Goal: Task Accomplishment & Management: Complete application form

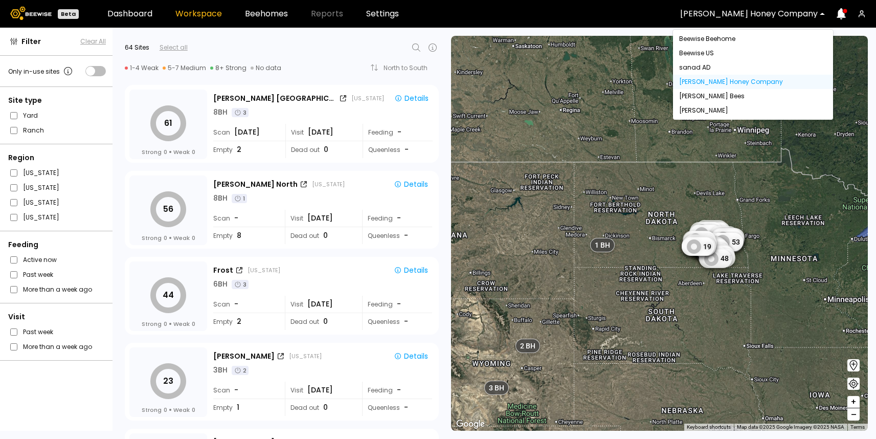
click at [770, 8] on div "[PERSON_NAME] Honey Company" at bounding box center [749, 14] width 152 height 24
click at [708, 116] on div "[PERSON_NAME]" at bounding box center [753, 110] width 160 height 14
click at [707, 110] on div "[PERSON_NAME]" at bounding box center [753, 110] width 148 height 6
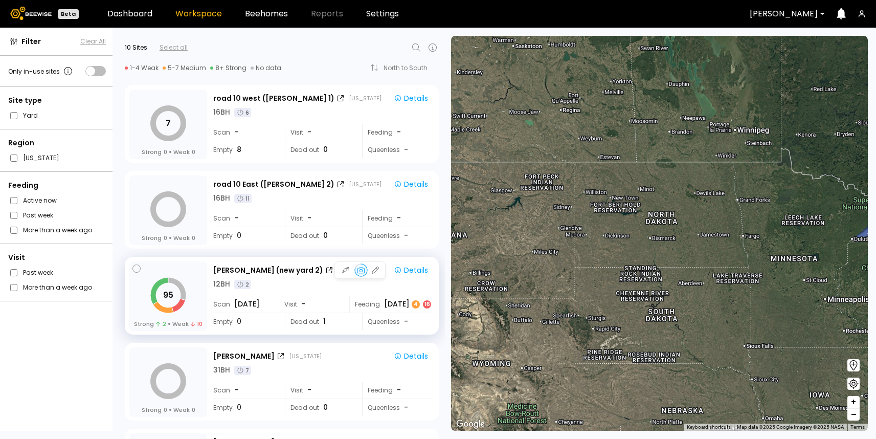
click at [292, 281] on div "12 BH 2" at bounding box center [322, 284] width 219 height 11
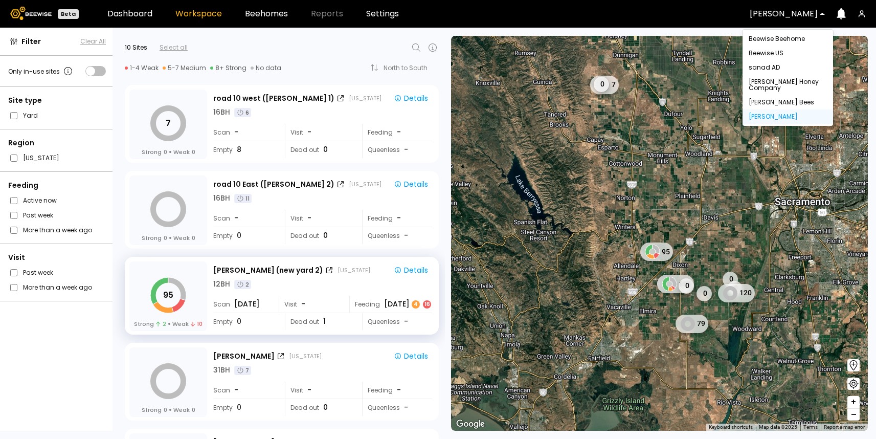
click at [784, 14] on div at bounding box center [783, 13] width 68 height 9
click at [287, 279] on div "12 BH 2" at bounding box center [322, 284] width 219 height 11
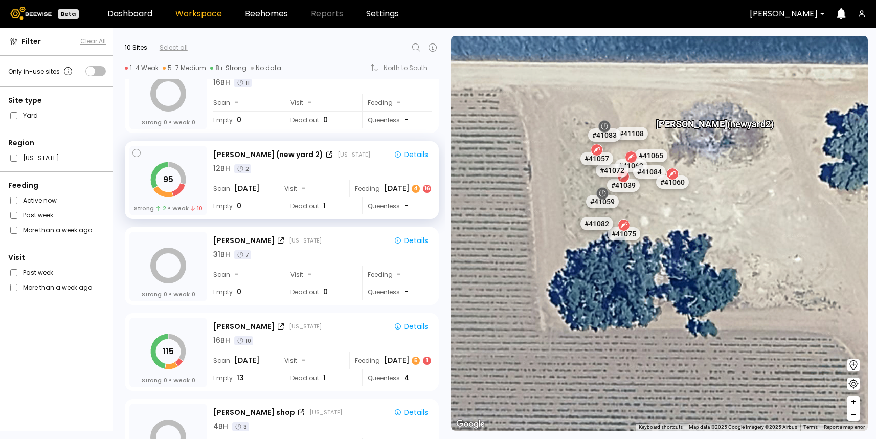
scroll to position [105, 0]
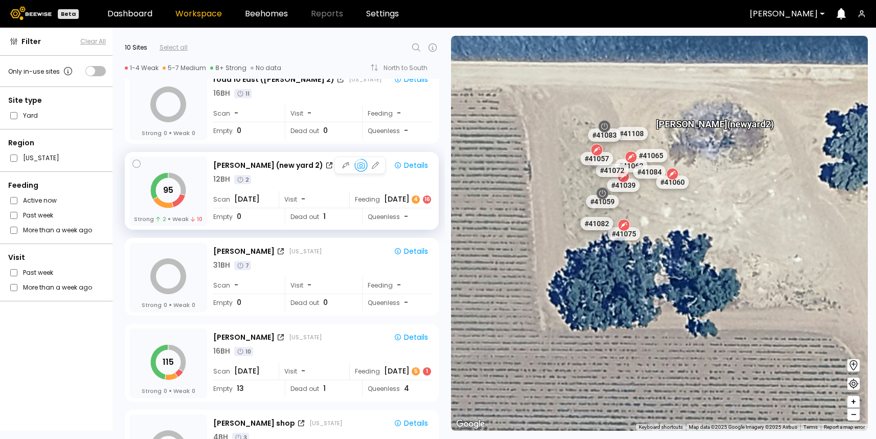
click at [299, 194] on div "Visit -" at bounding box center [314, 199] width 70 height 17
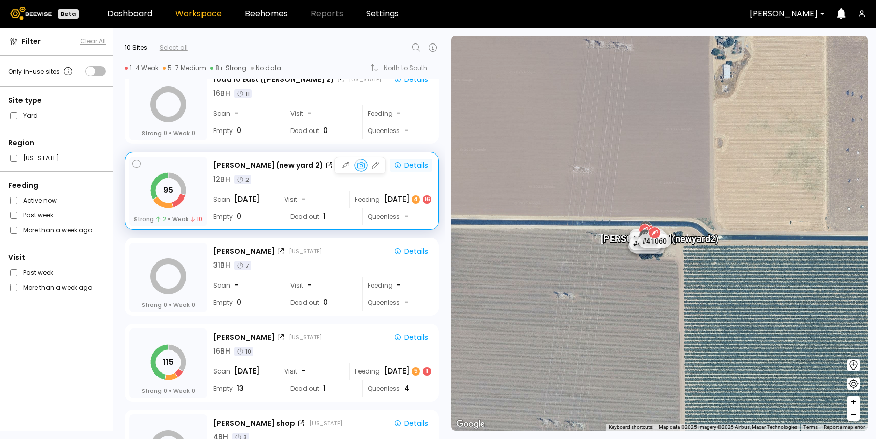
click at [414, 168] on div "Details" at bounding box center [411, 165] width 34 height 9
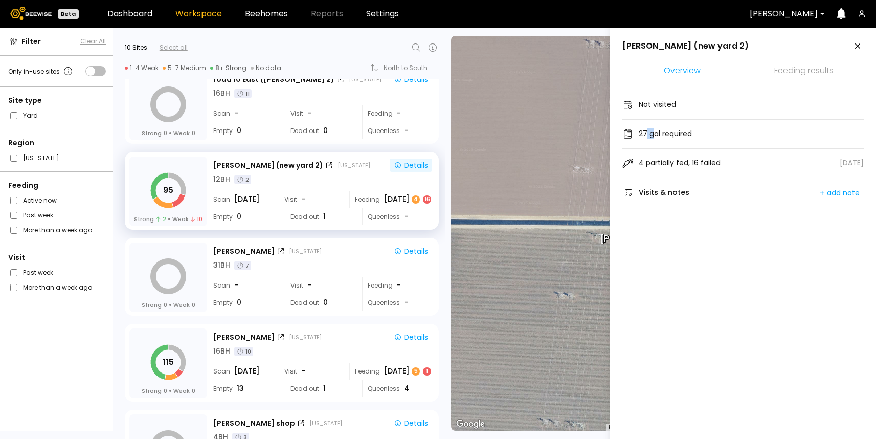
drag, startPoint x: 647, startPoint y: 135, endPoint x: 667, endPoint y: 135, distance: 19.4
click at [652, 135] on div "27 gal required" at bounding box center [664, 133] width 53 height 11
click at [708, 157] on div "4 partially fed, 16 failed" at bounding box center [671, 163] width 98 height 12
drag, startPoint x: 642, startPoint y: 192, endPoint x: 689, endPoint y: 191, distance: 46.5
click at [689, 191] on div "Visits & notes add note" at bounding box center [742, 192] width 241 height 13
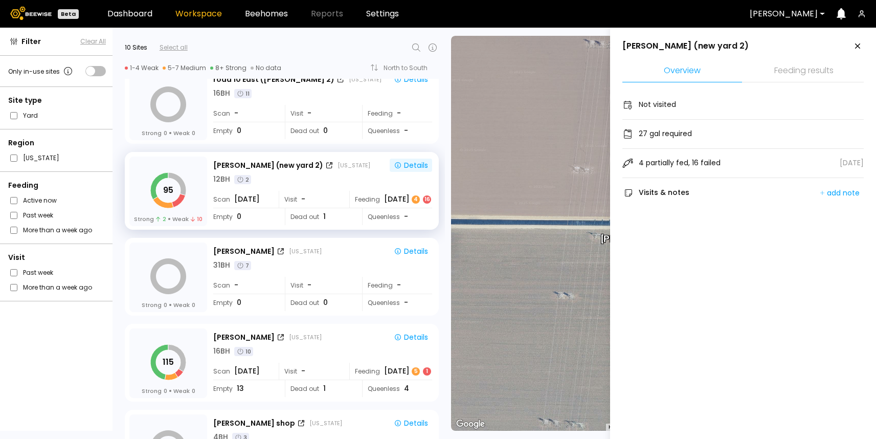
click at [821, 72] on li "Feeding results" at bounding box center [804, 71] width 120 height 22
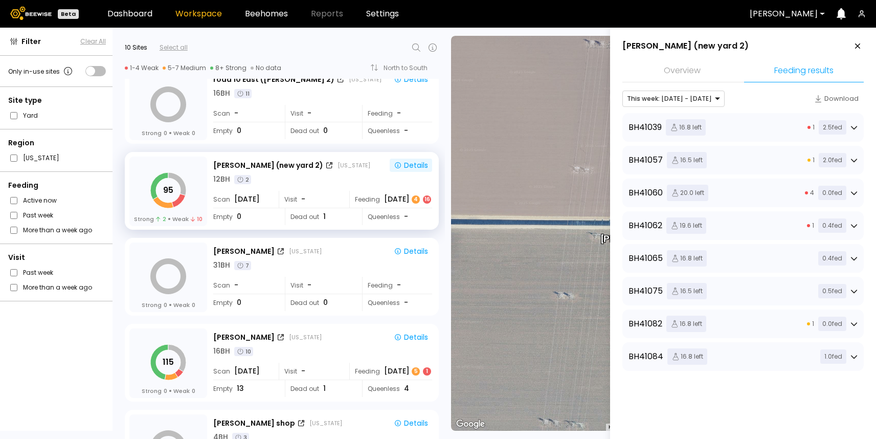
click at [773, 128] on div "BH 41039 16.8 left 1 2.5 fed" at bounding box center [742, 127] width 229 height 16
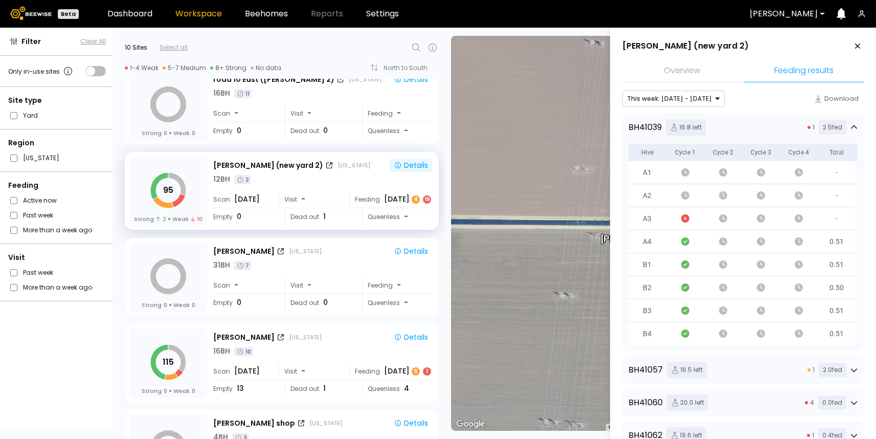
click at [739, 128] on div "BH 41039 16.8 left 1 2.5 fed" at bounding box center [742, 127] width 229 height 16
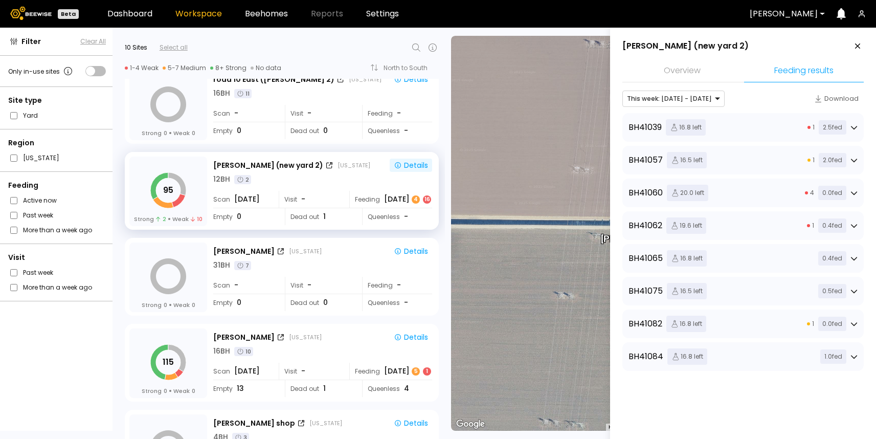
click at [681, 73] on li "Overview" at bounding box center [682, 71] width 120 height 22
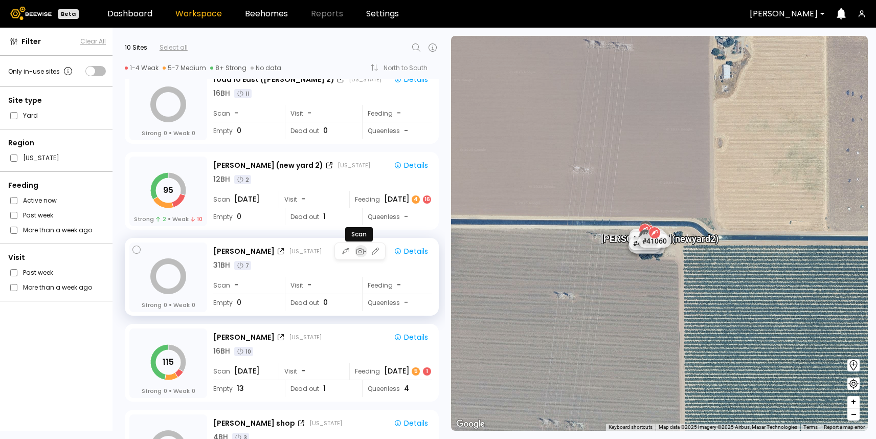
click at [364, 253] on div "button" at bounding box center [361, 250] width 12 height 9
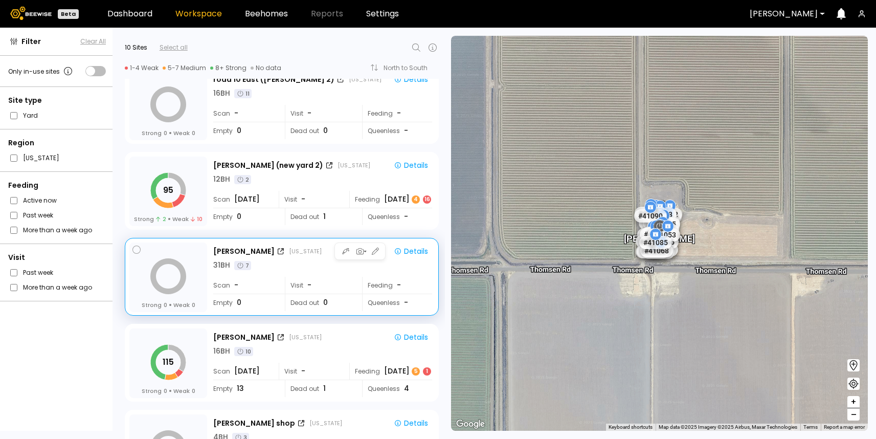
click at [346, 275] on div "Thomsen California Details 31 BH 7 Scan - Visit - Feeding - Empty 0 Dead out 0 …" at bounding box center [323, 277] width 221 height 71
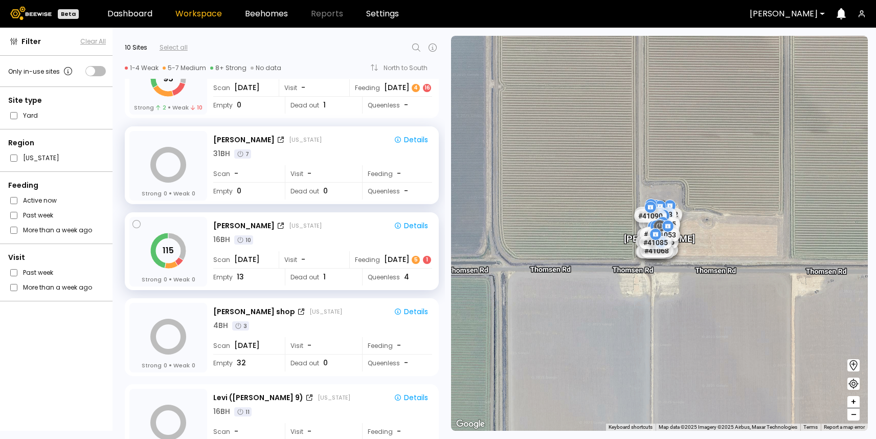
scroll to position [238, 0]
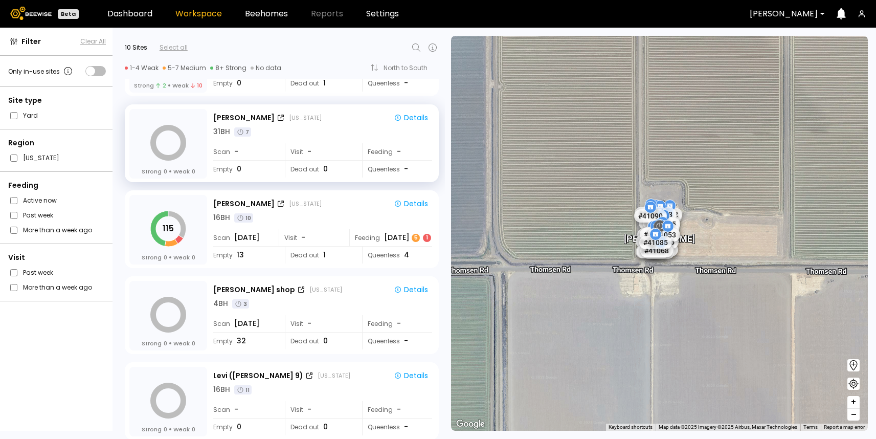
click at [772, 10] on div at bounding box center [783, 13] width 68 height 9
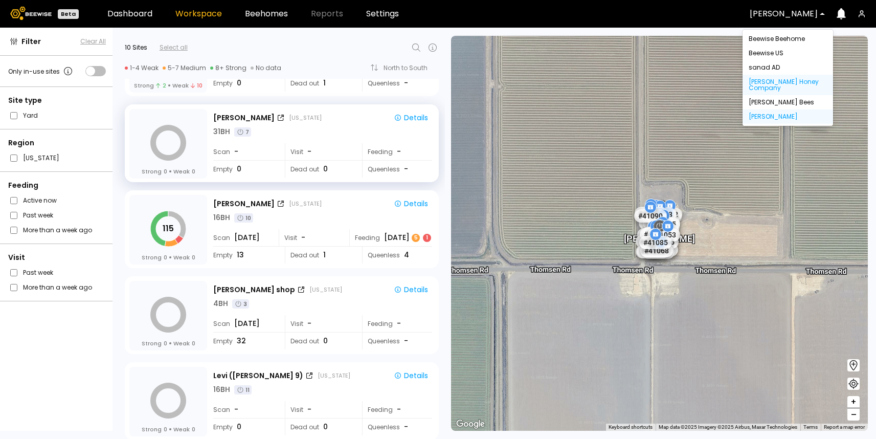
click at [777, 86] on div "Browning's Honey Company" at bounding box center [787, 85] width 78 height 12
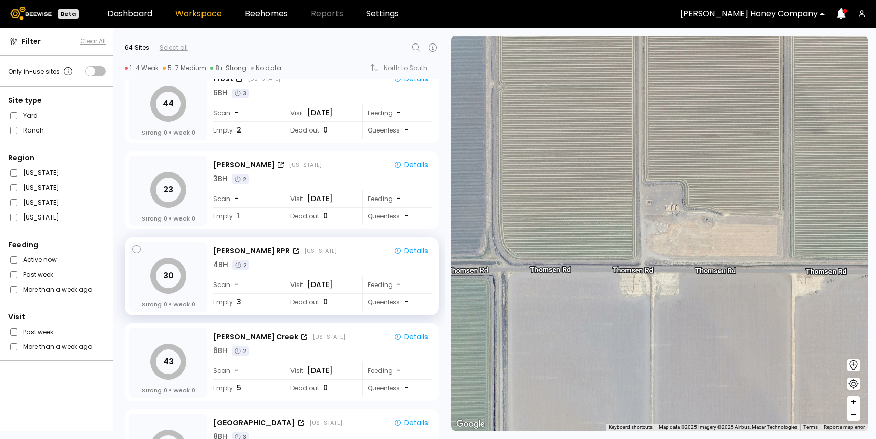
scroll to position [121, 0]
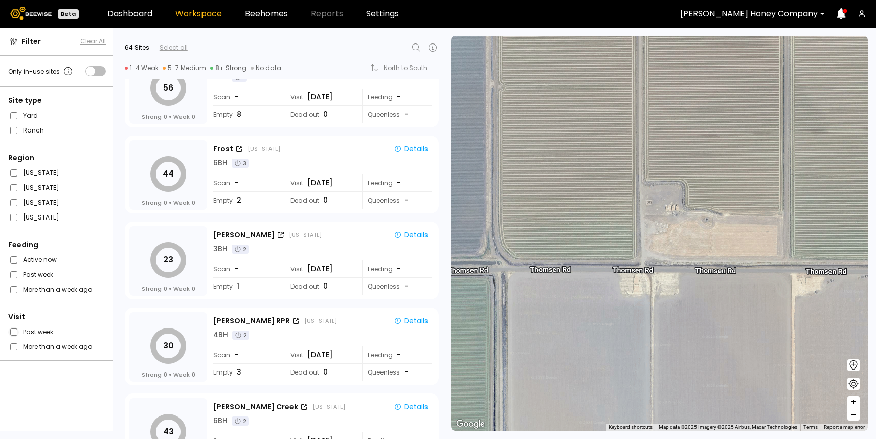
click at [10, 334] on span at bounding box center [13, 332] width 11 height 10
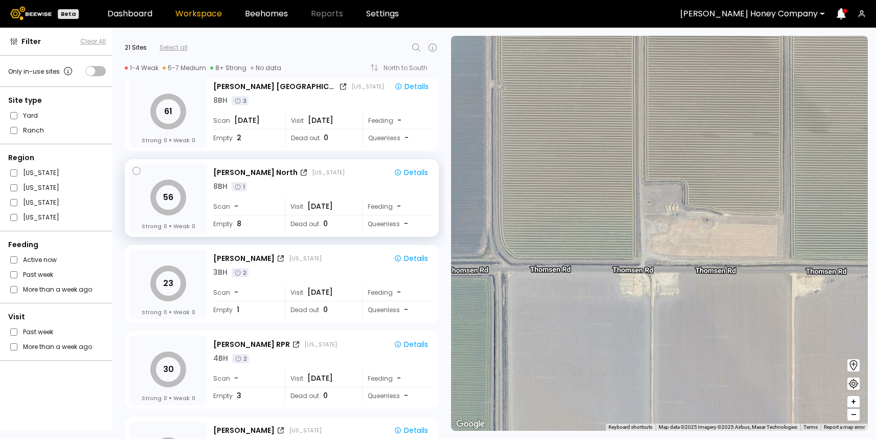
scroll to position [0, 0]
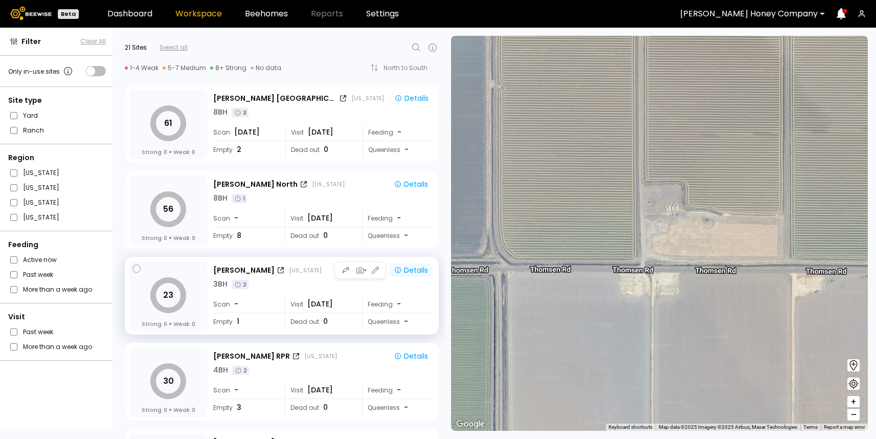
click at [402, 274] on div "Details" at bounding box center [411, 269] width 34 height 9
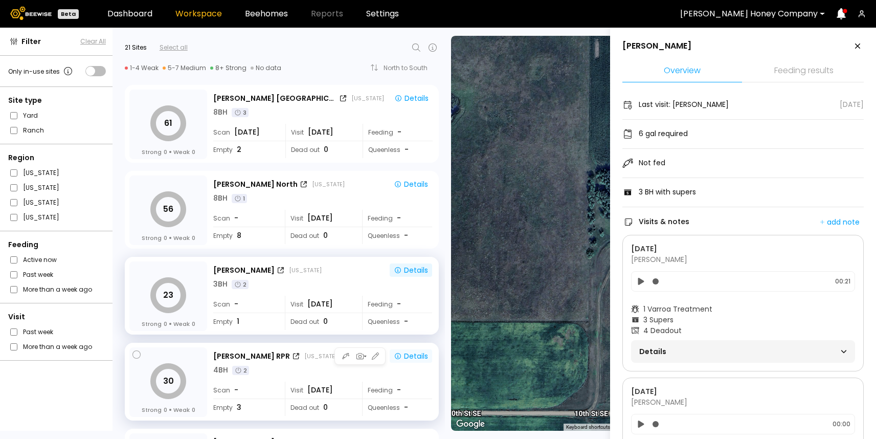
click at [411, 354] on div "Details" at bounding box center [411, 355] width 34 height 9
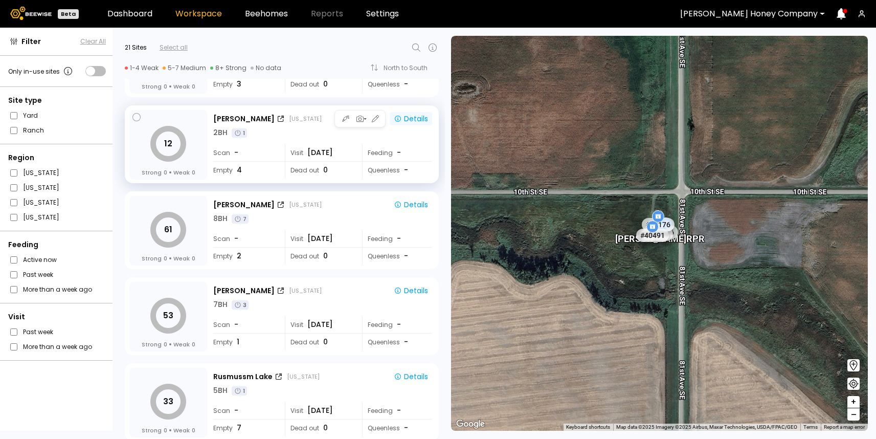
click at [414, 120] on div "Details" at bounding box center [411, 118] width 34 height 9
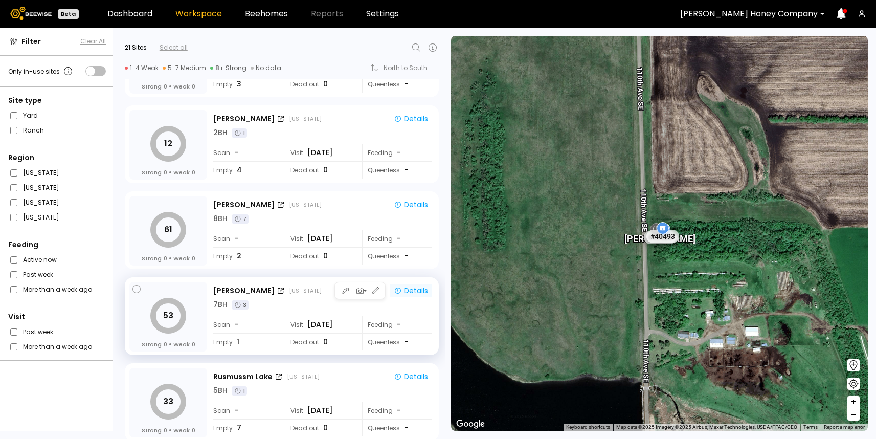
click at [411, 290] on div "Details" at bounding box center [411, 290] width 34 height 9
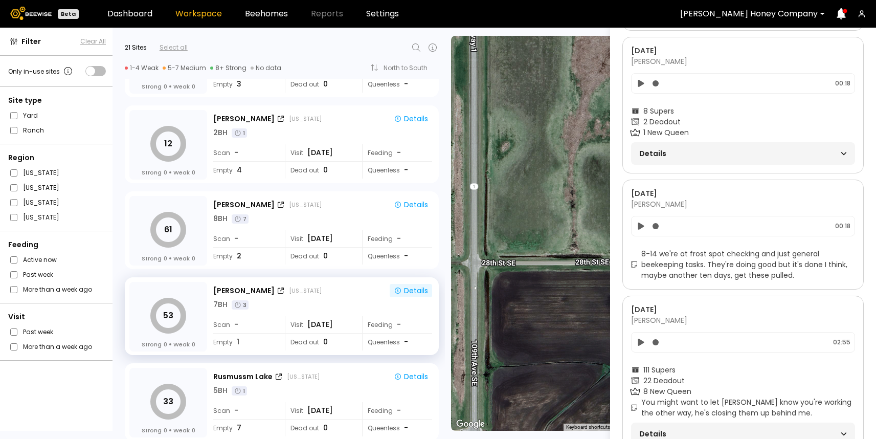
scroll to position [1318, 0]
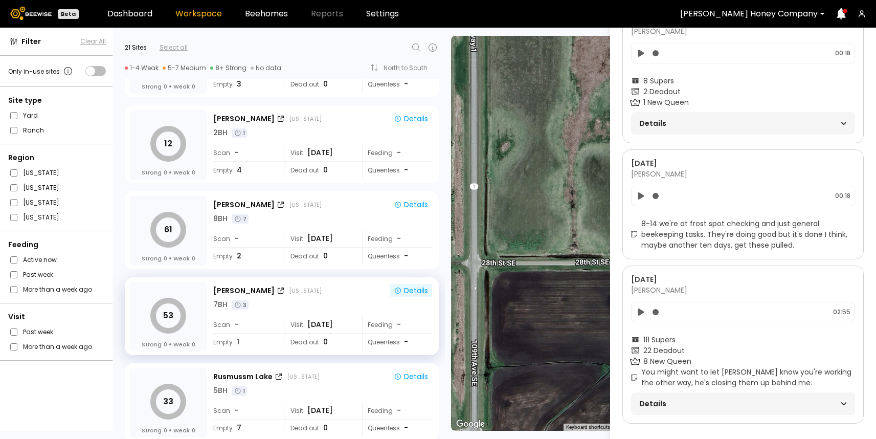
click at [659, 396] on span "Details" at bounding box center [691, 403] width 104 height 14
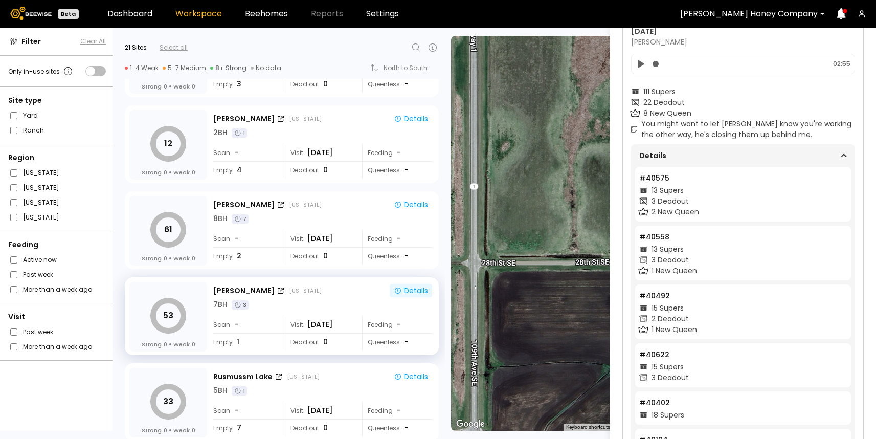
scroll to position [1565, 0]
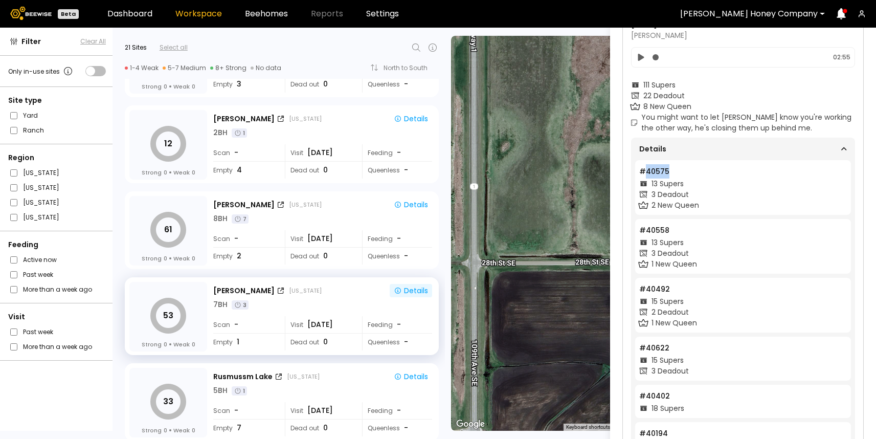
drag, startPoint x: 645, startPoint y: 173, endPoint x: 674, endPoint y: 172, distance: 29.2
click at [674, 172] on li "# 40575 13 Supers 3 Deadout 2 New Queen" at bounding box center [743, 187] width 216 height 55
drag, startPoint x: 651, startPoint y: 182, endPoint x: 666, endPoint y: 182, distance: 14.8
click at [666, 182] on span "13 Supers" at bounding box center [667, 183] width 32 height 11
drag, startPoint x: 649, startPoint y: 196, endPoint x: 667, endPoint y: 196, distance: 18.4
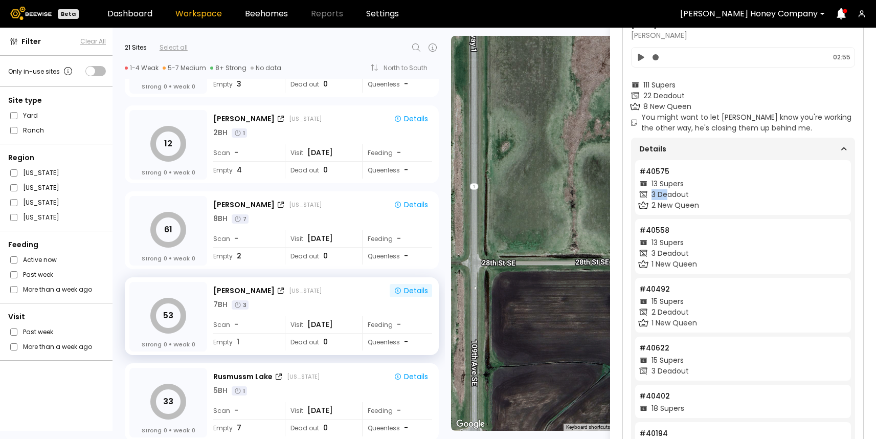
click at [667, 196] on div "3 Deadout" at bounding box center [743, 194] width 208 height 11
drag, startPoint x: 653, startPoint y: 207, endPoint x: 668, endPoint y: 207, distance: 14.8
click at [668, 207] on span "2 New Queen" at bounding box center [675, 205] width 48 height 11
drag, startPoint x: 645, startPoint y: 120, endPoint x: 756, endPoint y: 131, distance: 112.0
click at [756, 131] on span "You might want to let Anthony know you're working the other way, he's closing t…" at bounding box center [748, 122] width 214 height 21
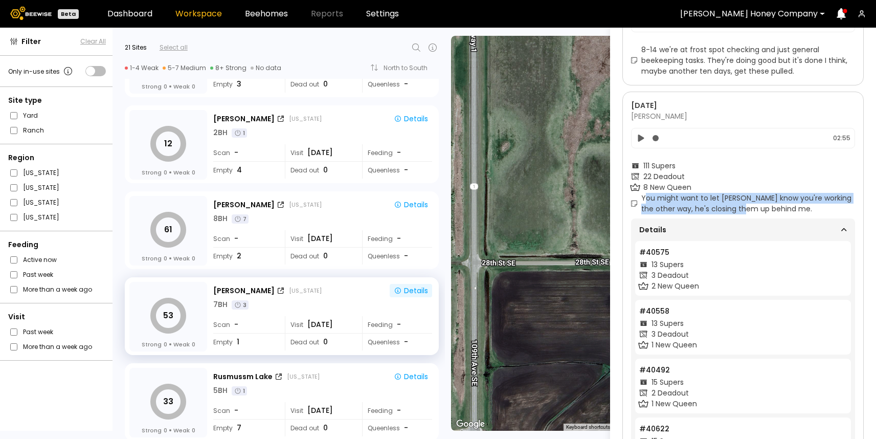
scroll to position [1478, 0]
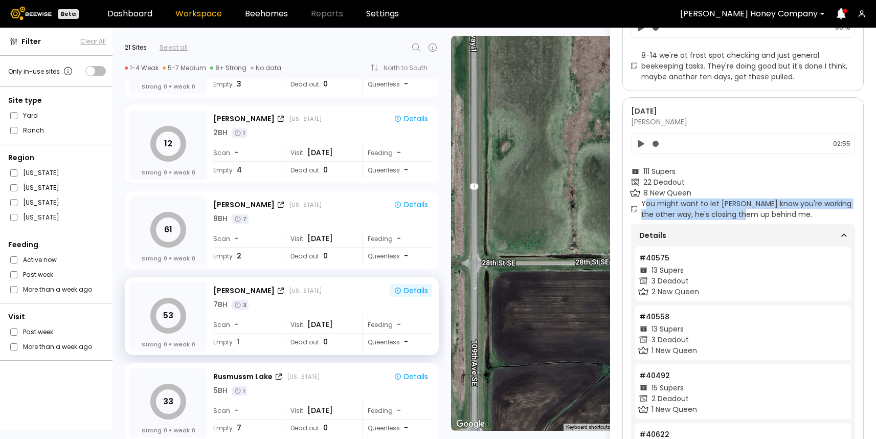
drag, startPoint x: 633, startPoint y: 121, endPoint x: 710, endPoint y: 121, distance: 76.7
click at [710, 121] on div "Jul 26 Jordan Erickson" at bounding box center [743, 116] width 224 height 21
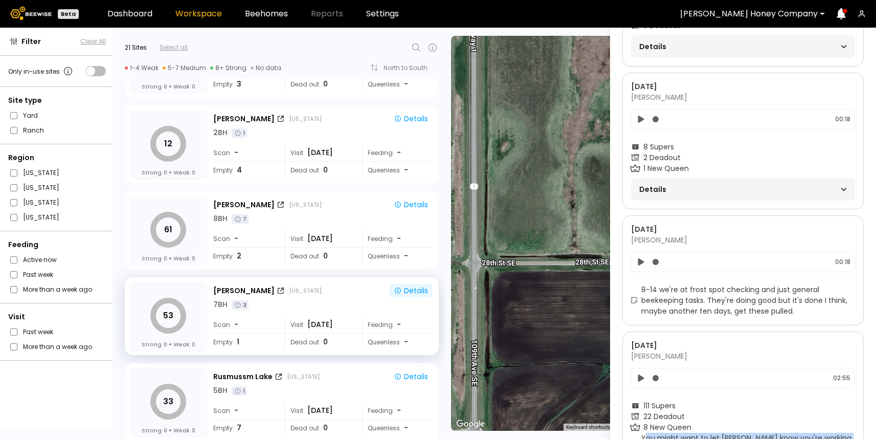
scroll to position [1237, 0]
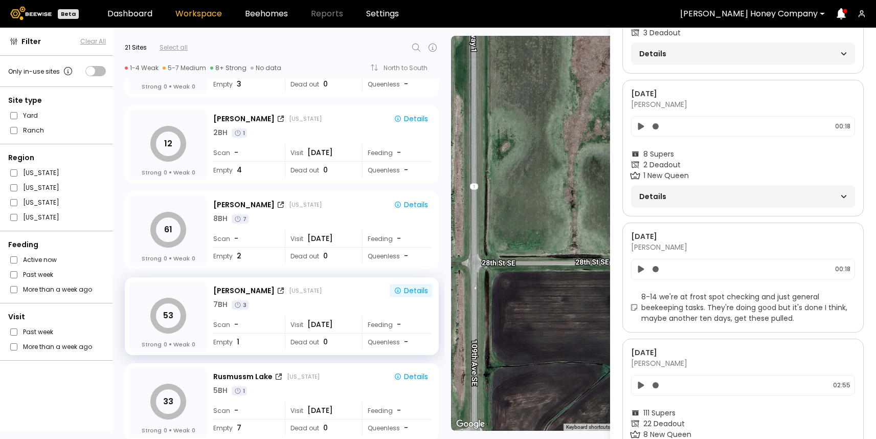
click at [658, 197] on span "Details" at bounding box center [691, 196] width 104 height 14
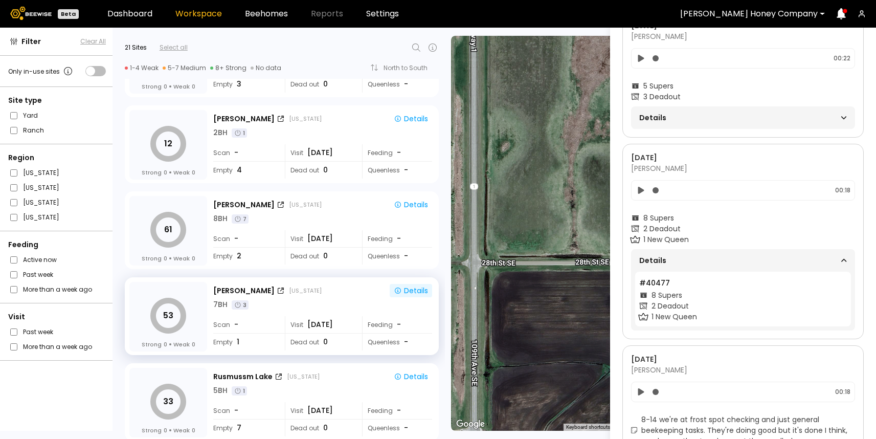
scroll to position [1137, 0]
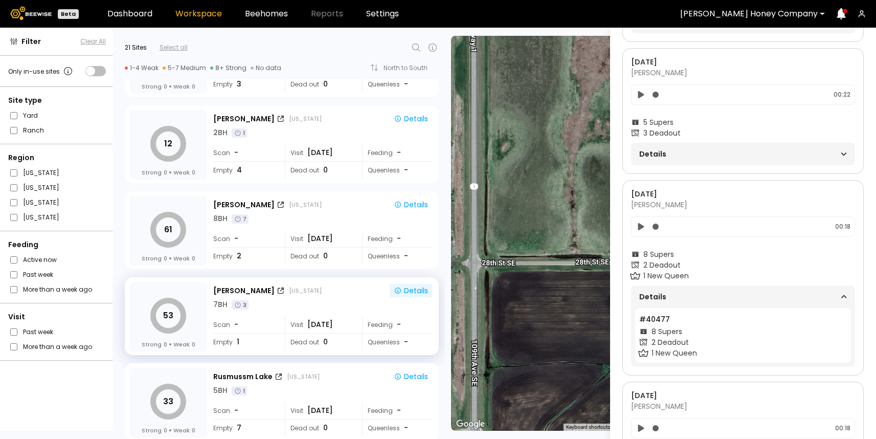
click at [656, 155] on span "Details" at bounding box center [691, 154] width 104 height 14
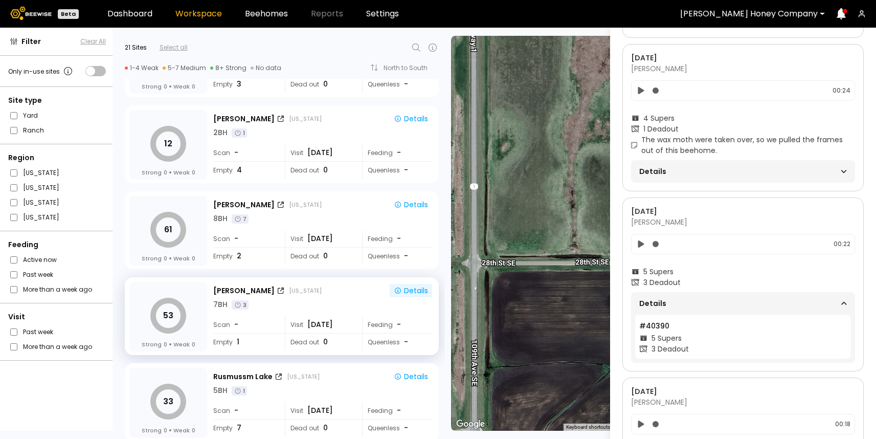
scroll to position [972, 0]
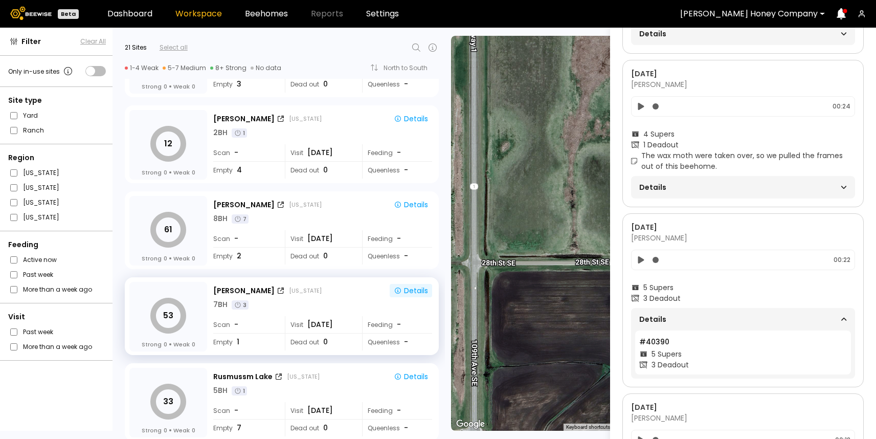
click at [653, 193] on span "Details" at bounding box center [691, 187] width 104 height 14
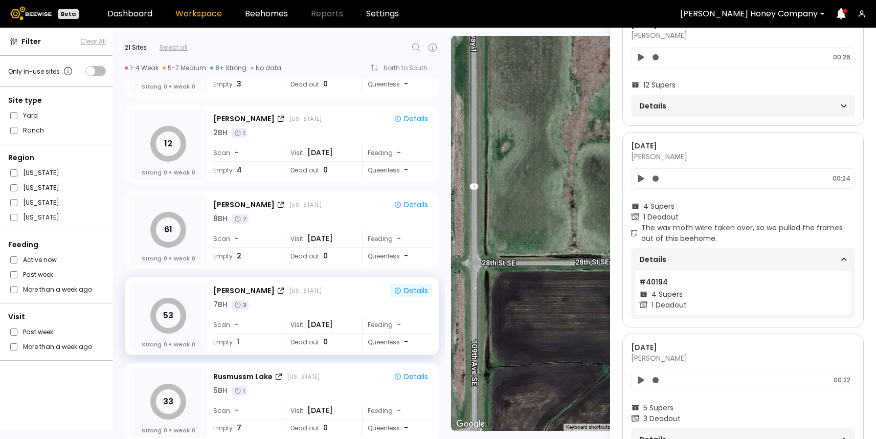
scroll to position [896, 0]
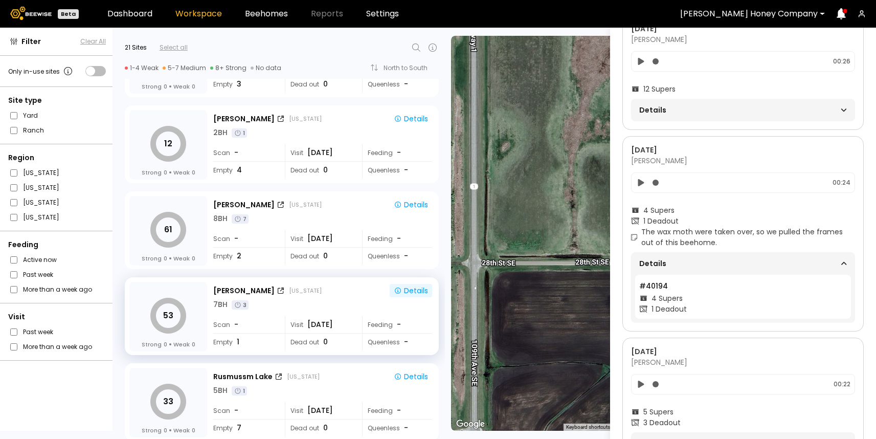
click at [665, 113] on span "Details" at bounding box center [691, 110] width 104 height 14
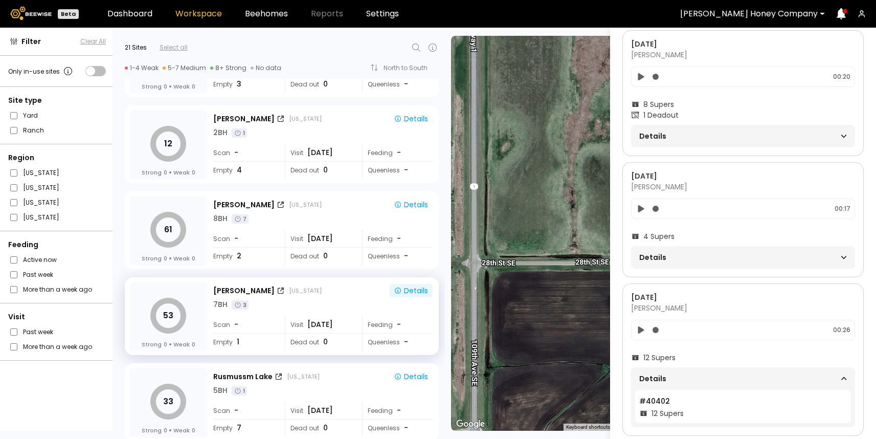
scroll to position [619, 0]
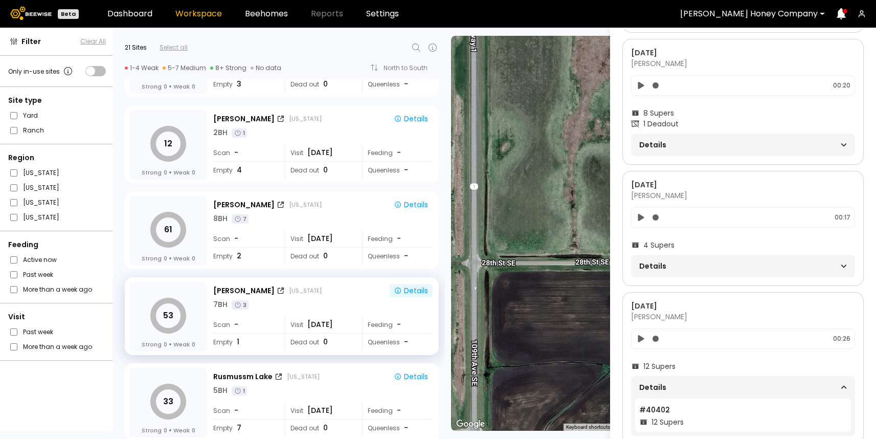
click at [657, 270] on span "Details" at bounding box center [691, 266] width 104 height 14
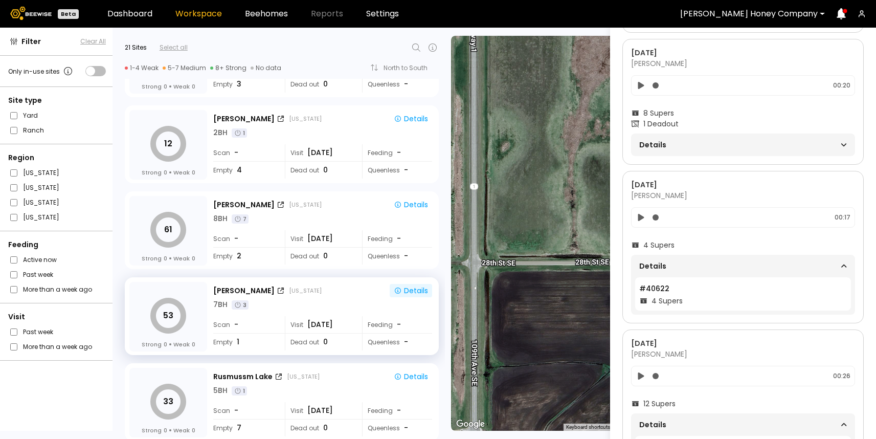
click at [651, 141] on span "Details" at bounding box center [691, 145] width 104 height 14
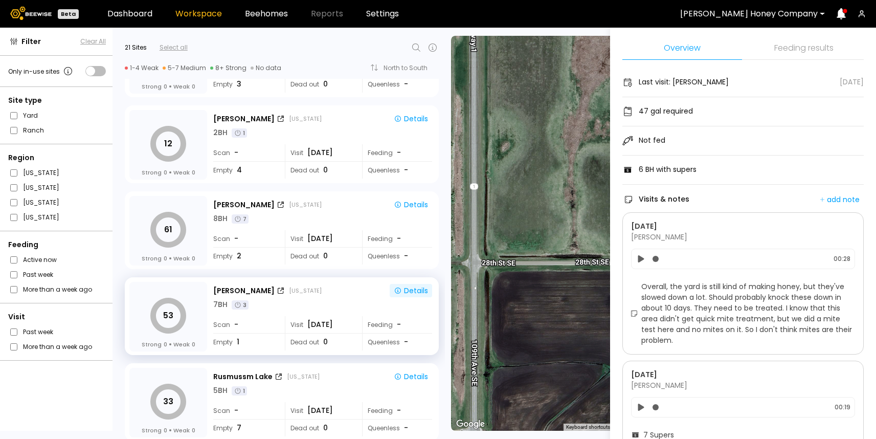
scroll to position [0, 0]
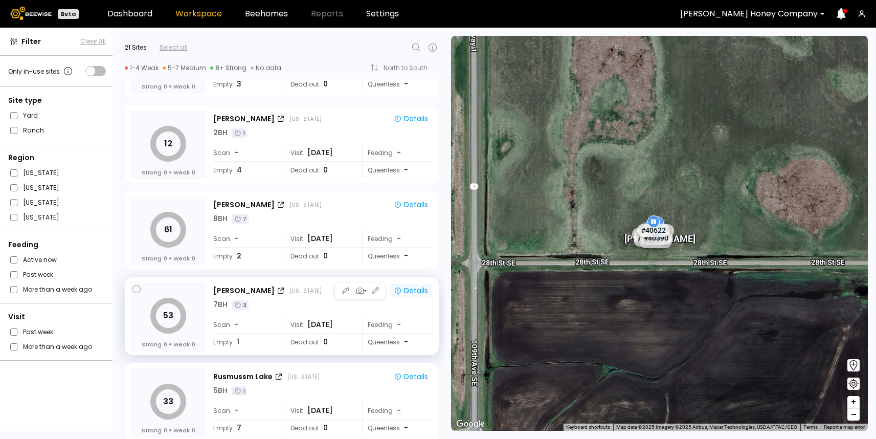
click at [404, 291] on div "Details" at bounding box center [411, 290] width 34 height 9
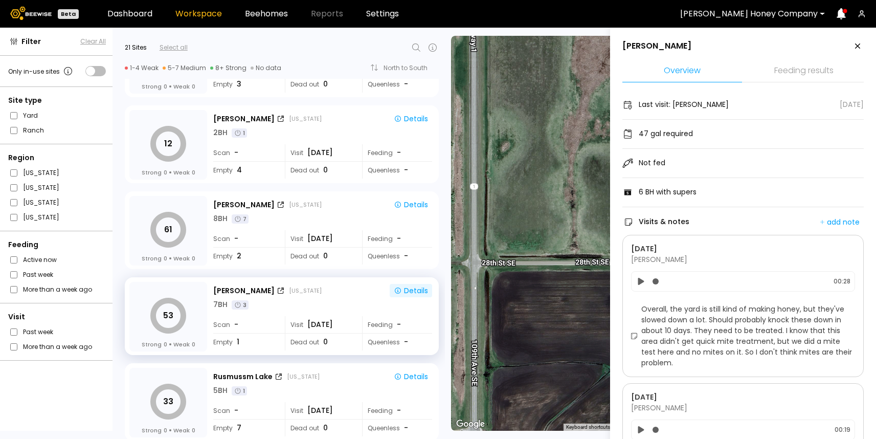
click at [856, 44] on icon at bounding box center [857, 46] width 12 height 12
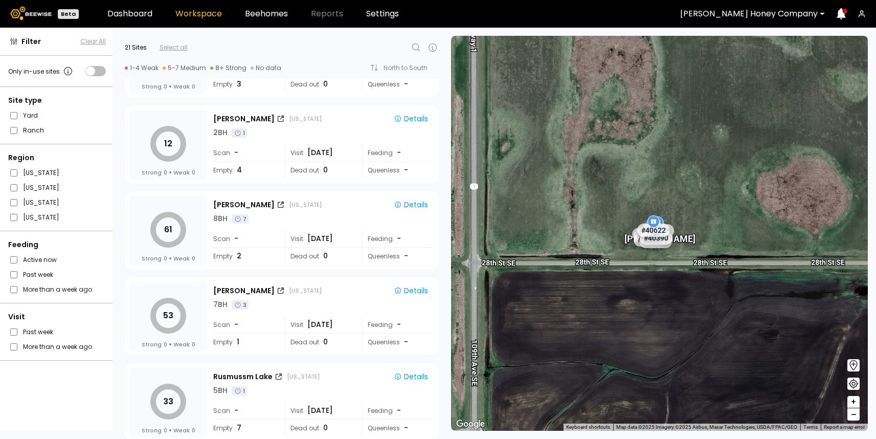
click at [788, 14] on div at bounding box center [749, 13] width 138 height 9
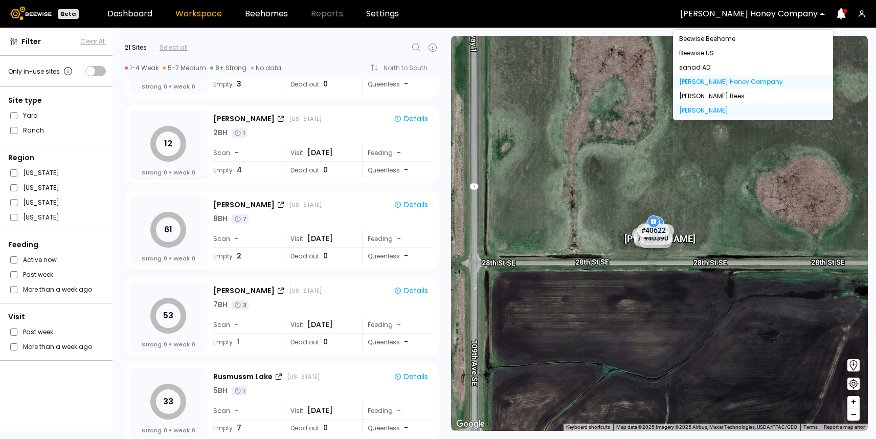
click at [715, 107] on div "[PERSON_NAME]" at bounding box center [753, 110] width 148 height 6
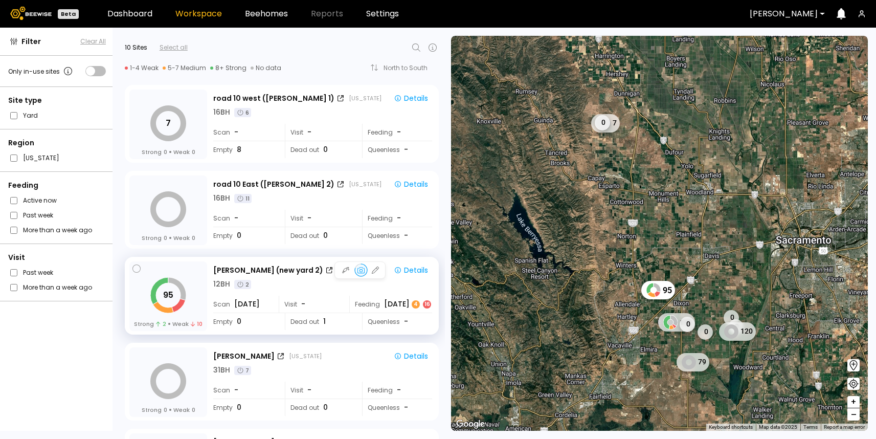
click at [322, 301] on div "Visit -" at bounding box center [314, 303] width 70 height 17
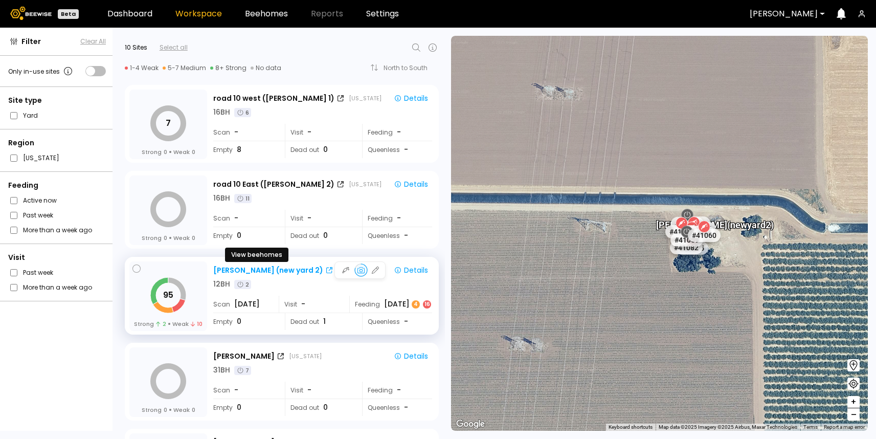
click at [262, 271] on div "[PERSON_NAME] (new yard 2)" at bounding box center [268, 270] width 110 height 11
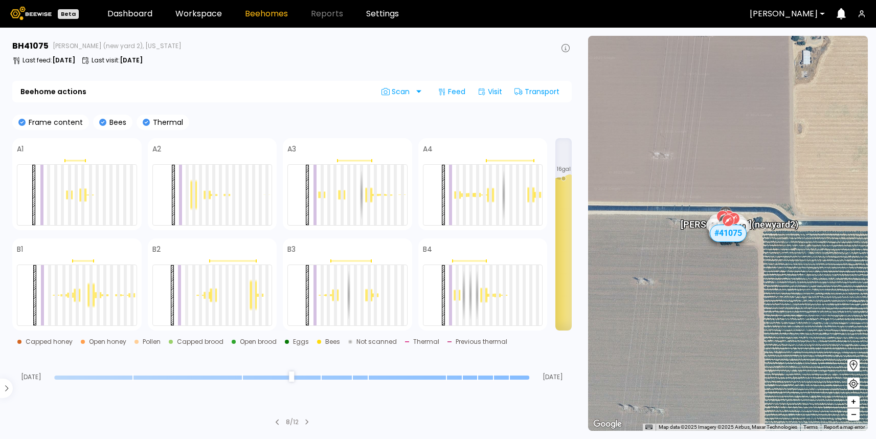
click at [791, 16] on div at bounding box center [783, 13] width 68 height 9
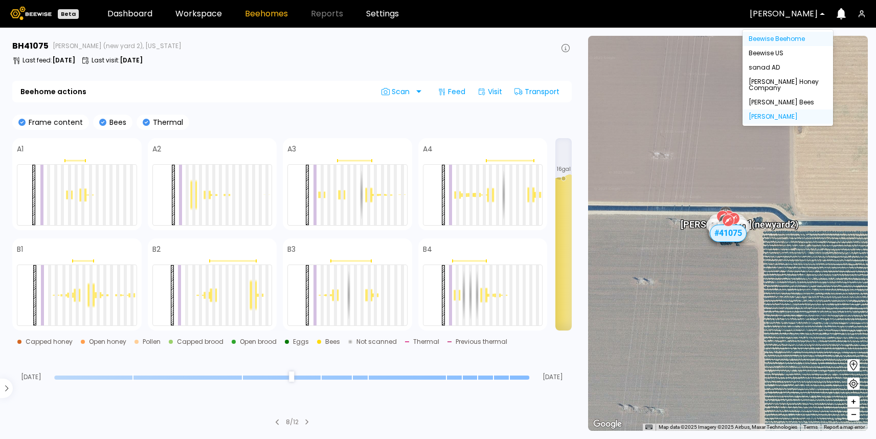
click at [778, 44] on div "Beewise Beehome" at bounding box center [787, 39] width 90 height 14
click at [773, 39] on div "Beewise Beehome" at bounding box center [787, 39] width 78 height 6
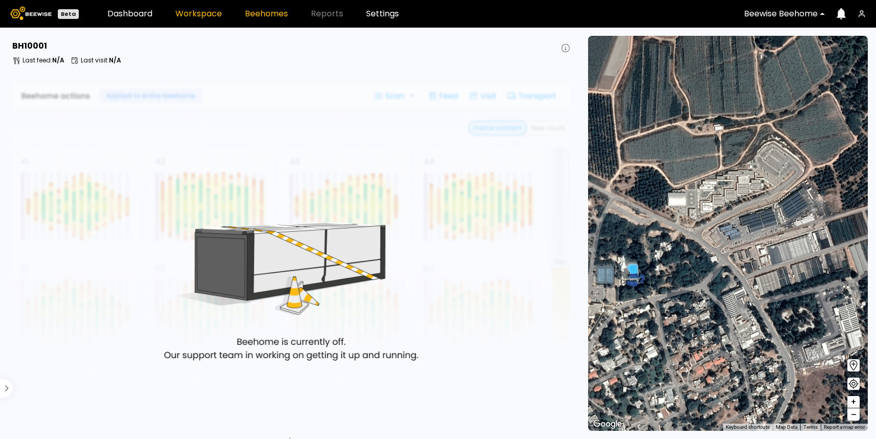
click at [207, 11] on link "Workspace" at bounding box center [198, 14] width 47 height 8
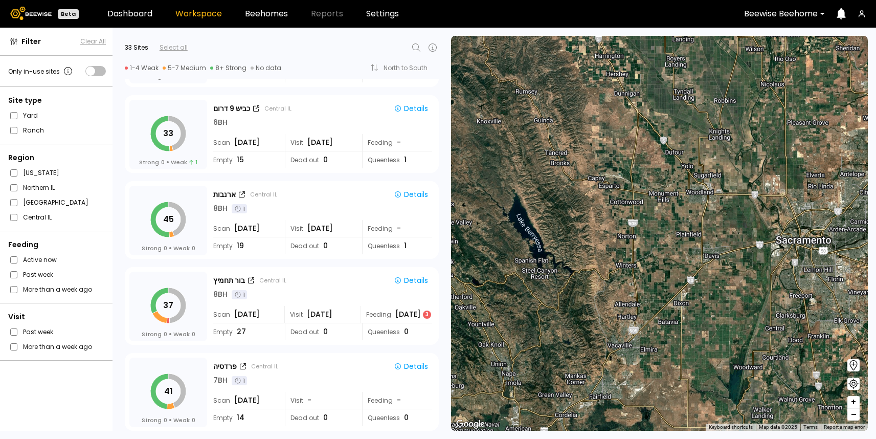
scroll to position [506, 0]
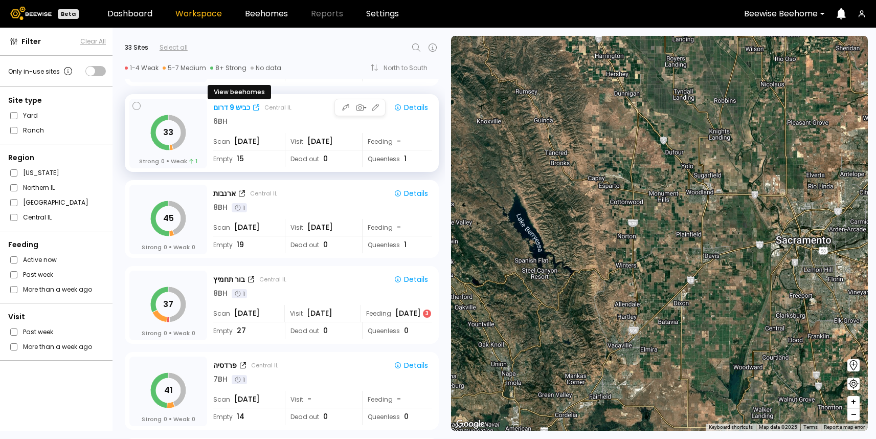
click at [230, 109] on div "כביש 9 דרום" at bounding box center [231, 107] width 37 height 11
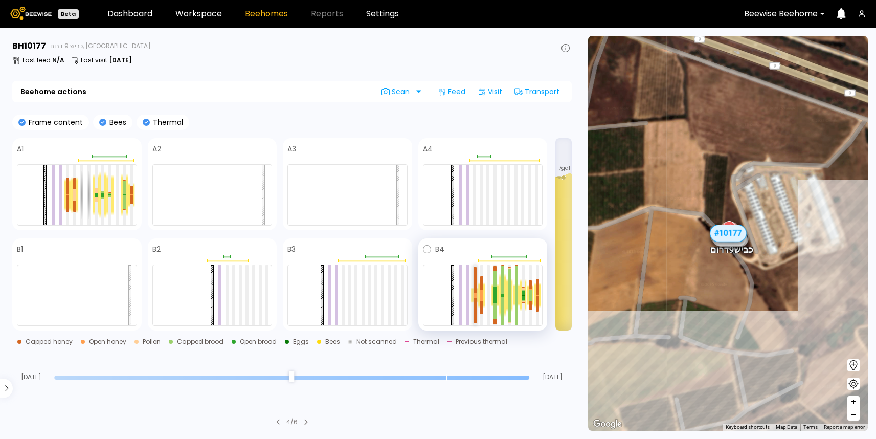
click at [475, 283] on div at bounding box center [474, 280] width 3 height 26
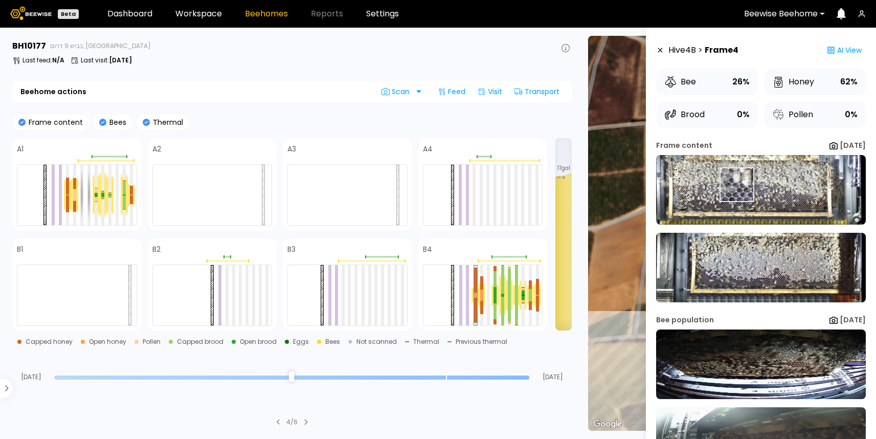
click at [736, 185] on img at bounding box center [761, 190] width 210 height 70
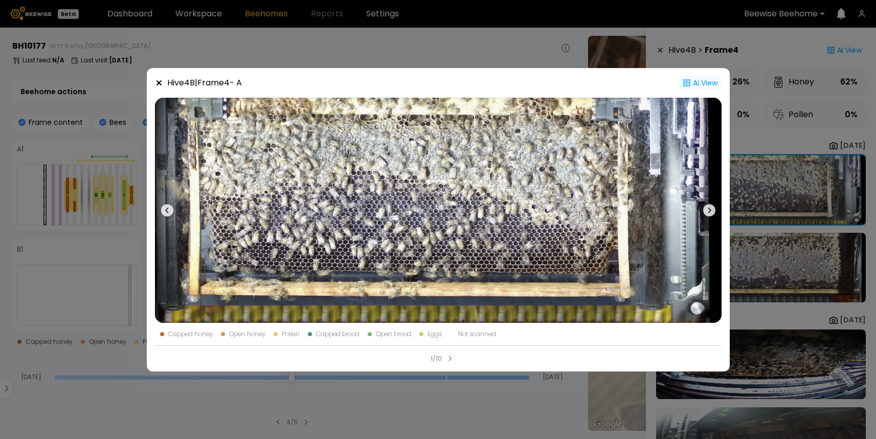
click at [701, 84] on div "Ai View" at bounding box center [699, 82] width 43 height 13
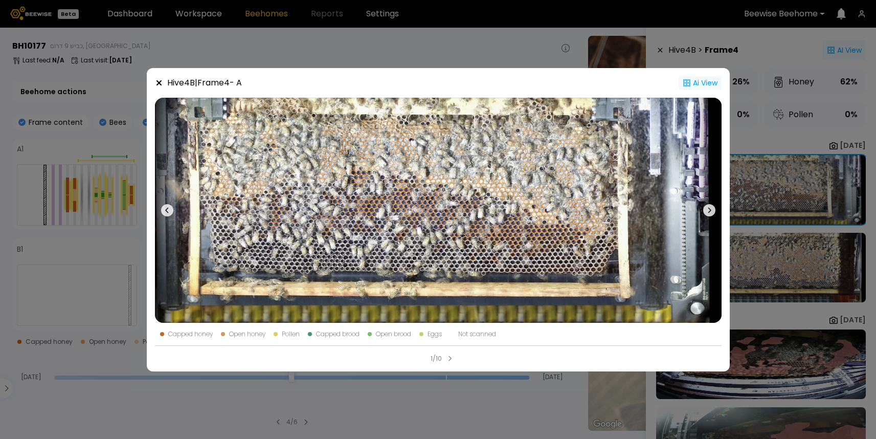
click at [155, 83] on icon at bounding box center [159, 83] width 8 height 8
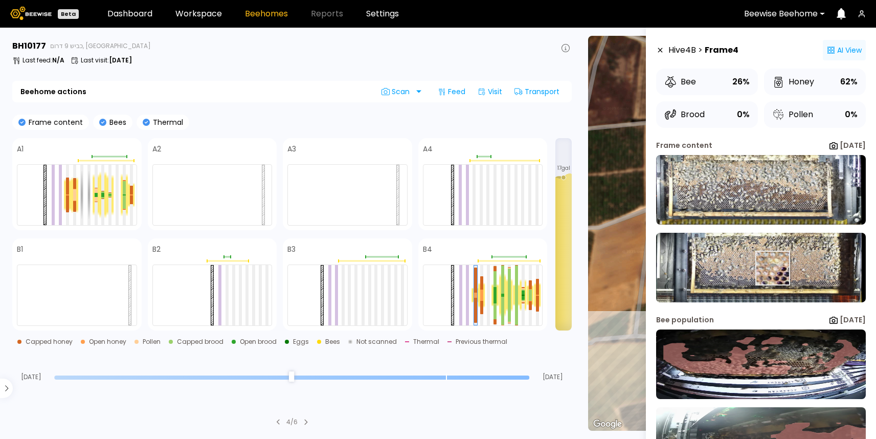
click at [771, 268] on img at bounding box center [761, 268] width 210 height 70
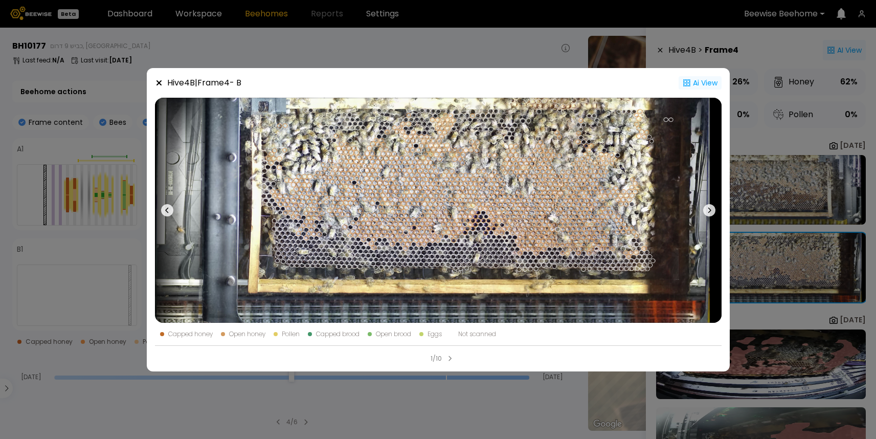
click at [702, 81] on div "Ai View" at bounding box center [699, 82] width 43 height 13
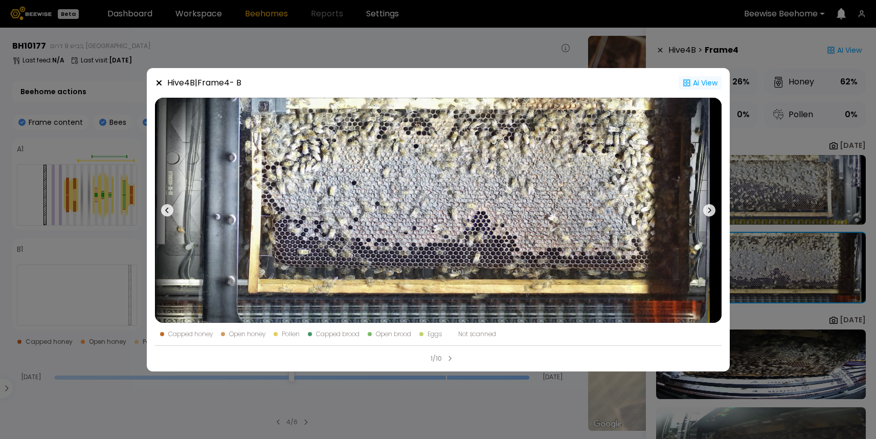
click at [702, 81] on div "Ai View" at bounding box center [699, 82] width 43 height 13
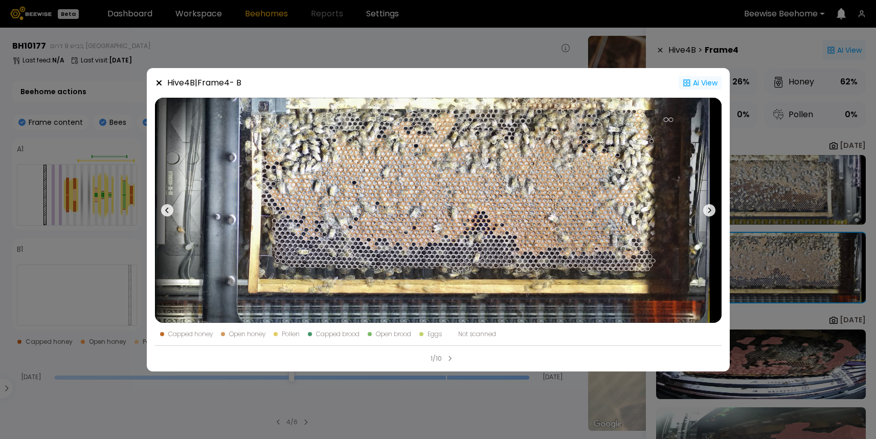
click at [157, 81] on icon at bounding box center [158, 82] width 5 height 5
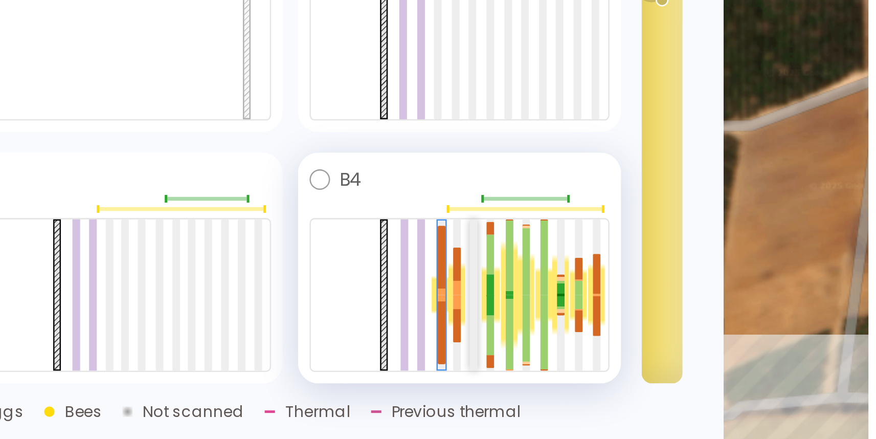
click at [488, 276] on div at bounding box center [488, 295] width 3 height 60
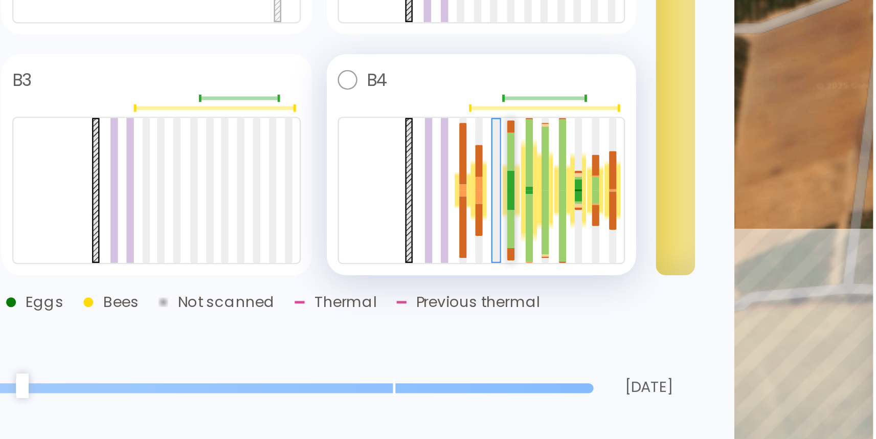
click at [494, 285] on div at bounding box center [494, 279] width 3 height 16
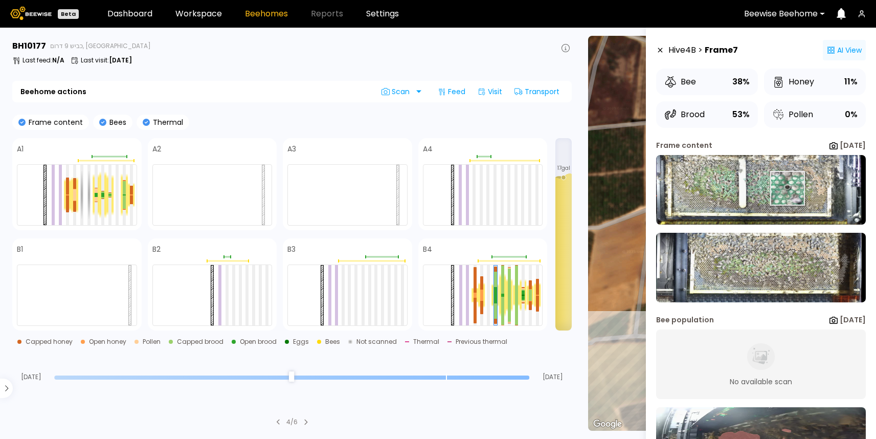
click at [786, 188] on img at bounding box center [761, 190] width 210 height 70
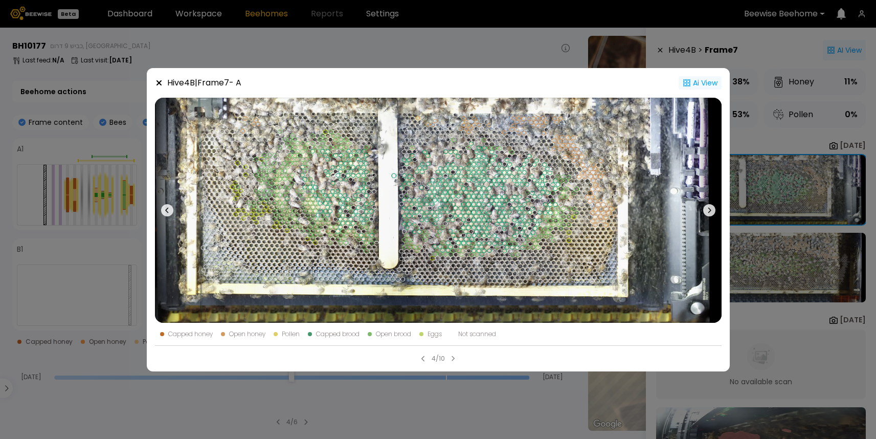
click at [701, 86] on div "Ai View" at bounding box center [699, 82] width 43 height 13
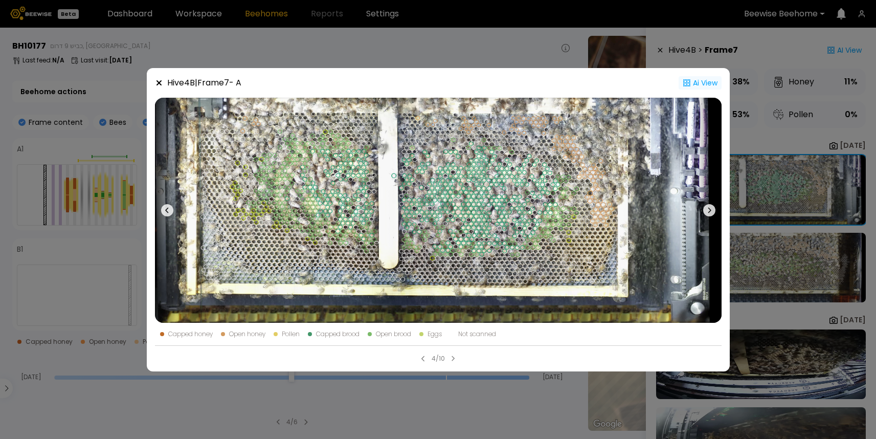
click at [701, 84] on div "Ai View" at bounding box center [699, 82] width 43 height 13
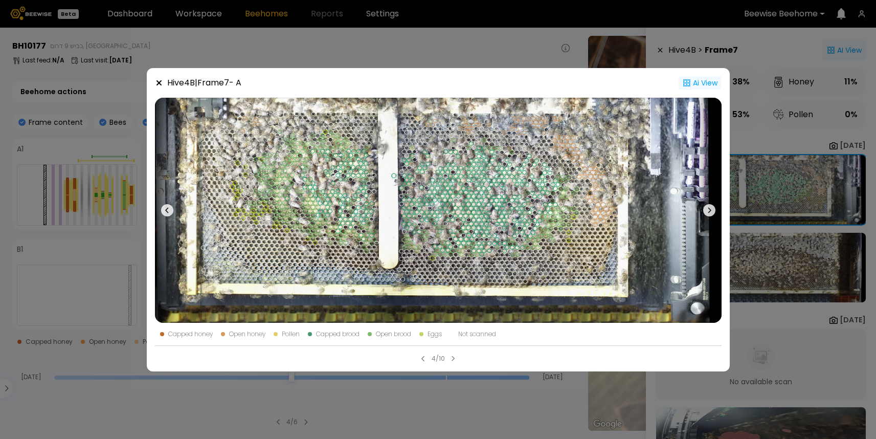
click at [711, 208] on icon at bounding box center [709, 210] width 12 height 12
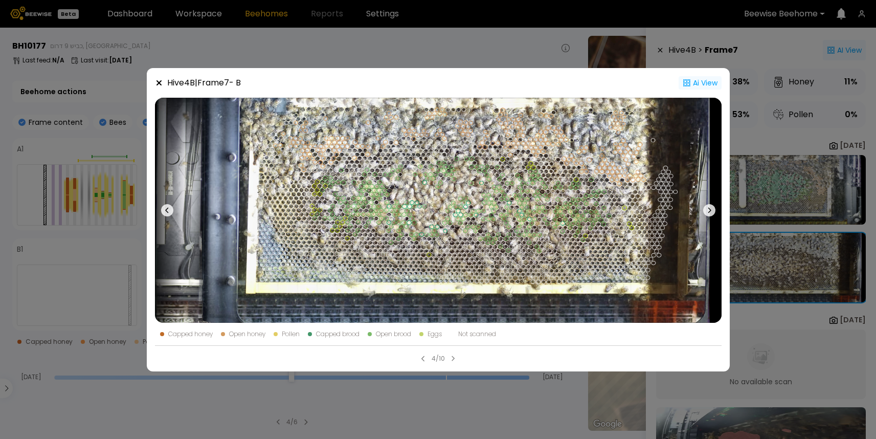
click at [700, 80] on div "Ai View" at bounding box center [699, 82] width 43 height 13
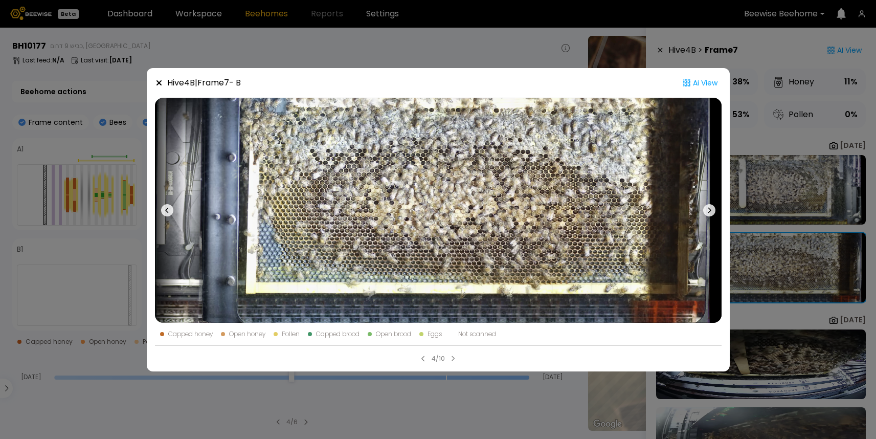
click at [159, 83] on icon at bounding box center [158, 82] width 5 height 5
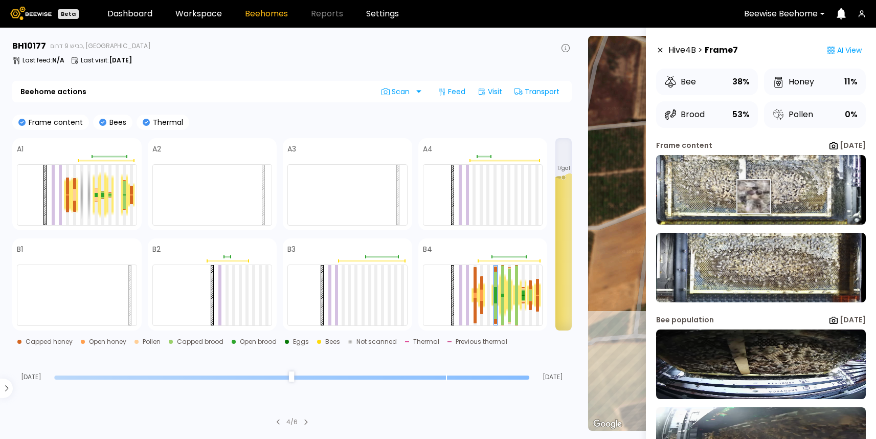
click at [752, 196] on img at bounding box center [761, 190] width 210 height 70
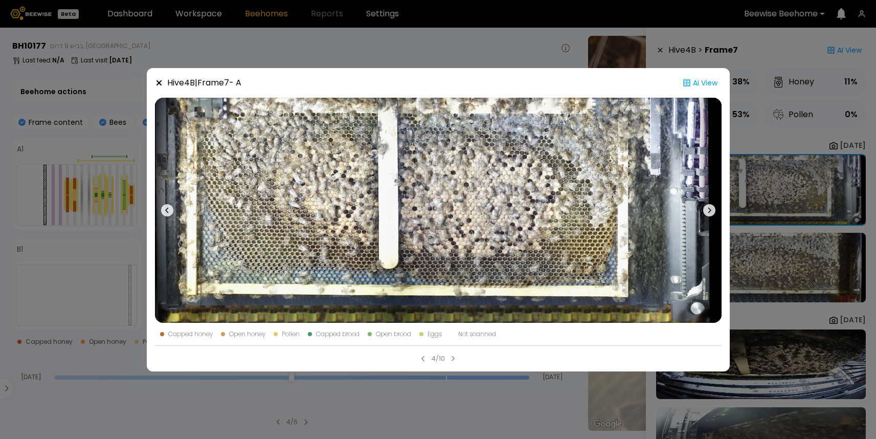
click at [160, 82] on icon at bounding box center [159, 83] width 8 height 8
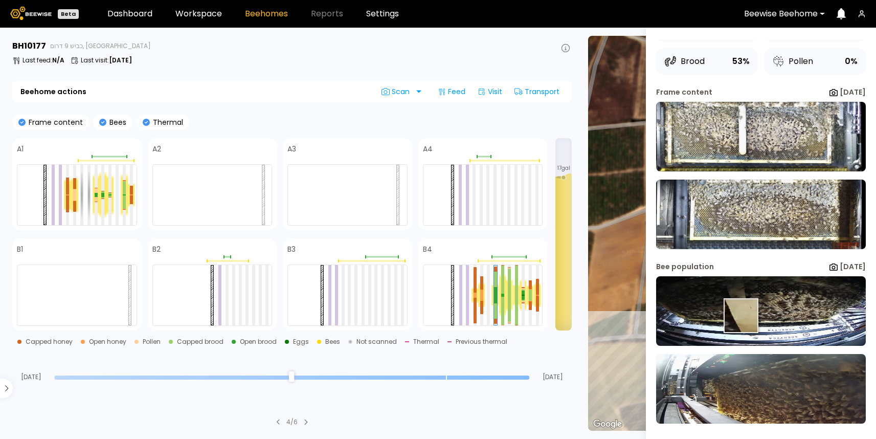
scroll to position [52, 0]
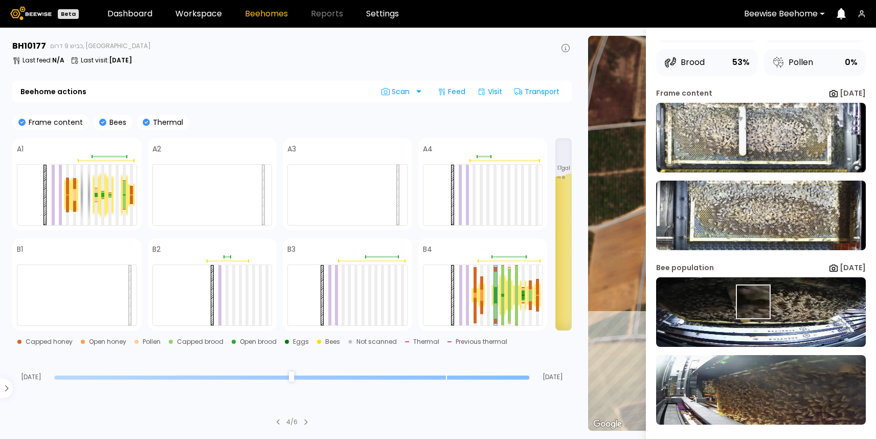
click at [752, 302] on img at bounding box center [761, 312] width 210 height 70
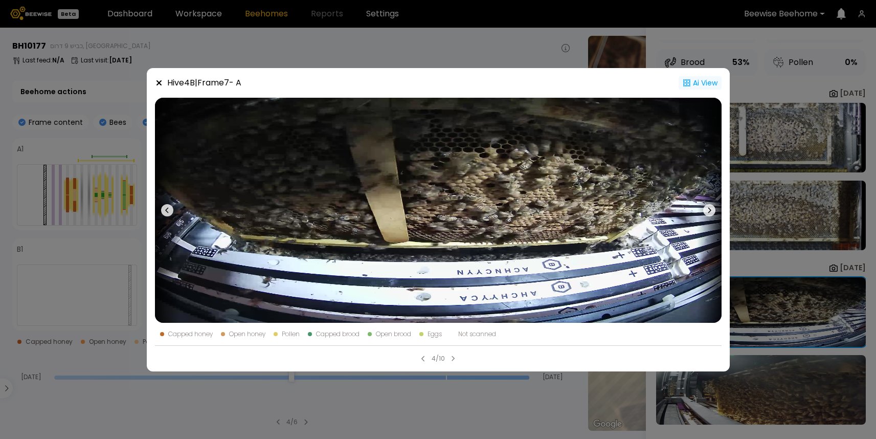
click at [703, 79] on div "Ai View" at bounding box center [699, 82] width 43 height 13
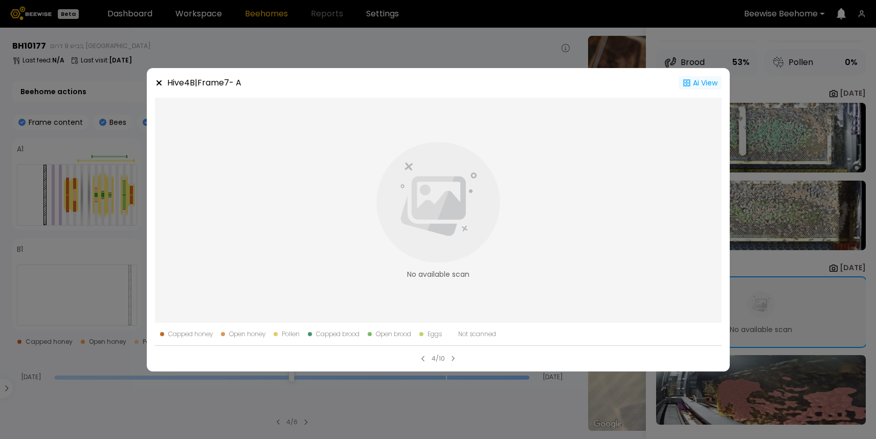
click at [702, 82] on div "Ai View" at bounding box center [699, 82] width 43 height 13
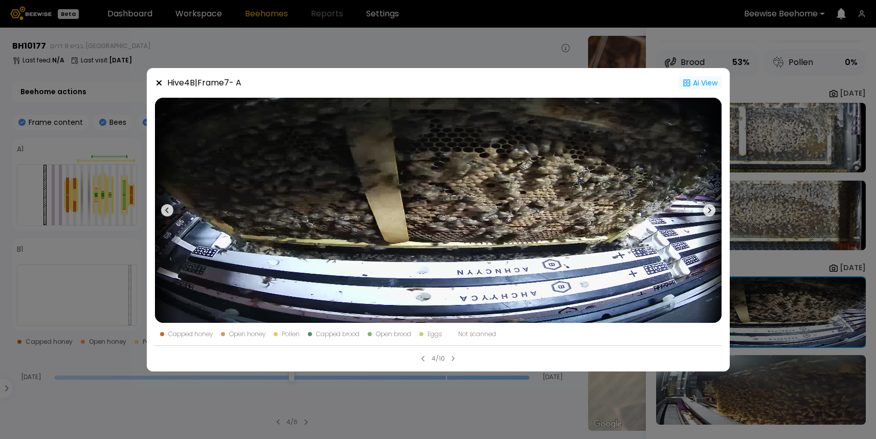
click at [702, 82] on div "Ai View" at bounding box center [699, 82] width 43 height 13
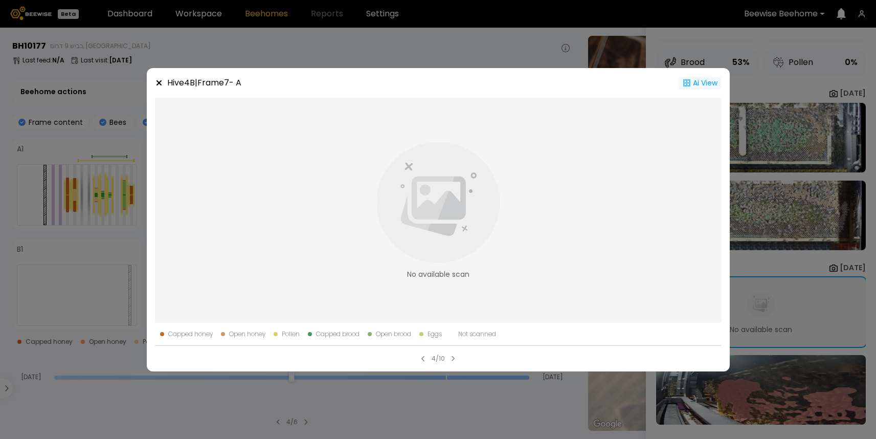
click at [701, 82] on div "Ai View" at bounding box center [699, 82] width 43 height 13
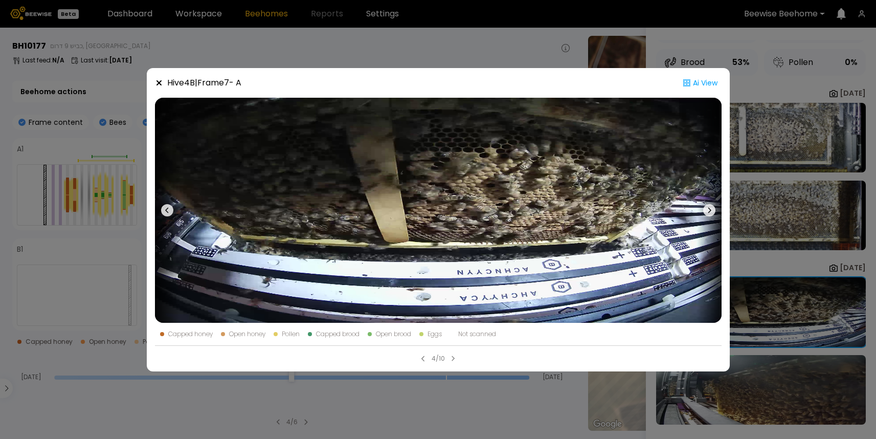
click at [157, 83] on icon at bounding box center [158, 82] width 5 height 5
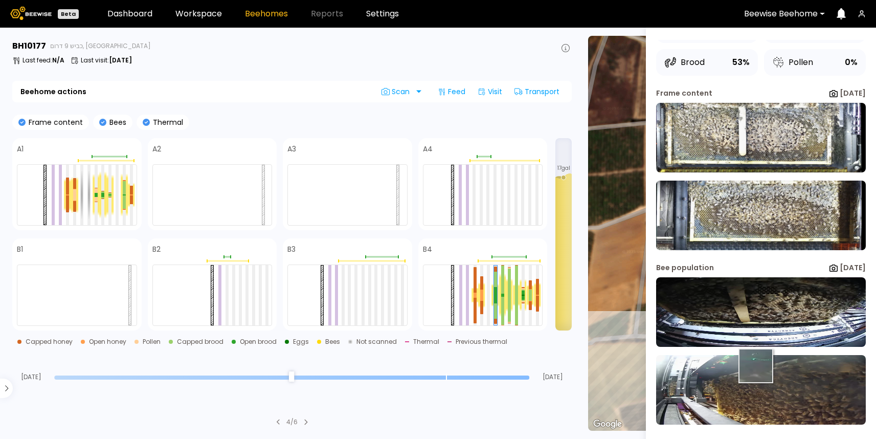
scroll to position [53, 0]
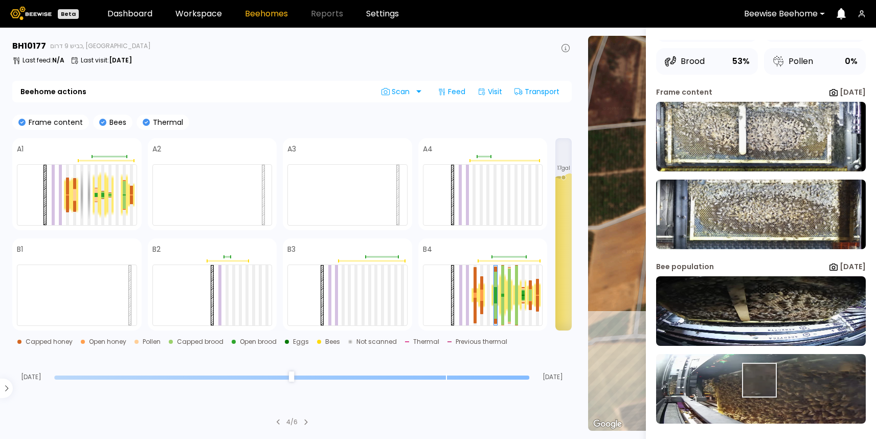
click at [758, 380] on img at bounding box center [761, 389] width 210 height 70
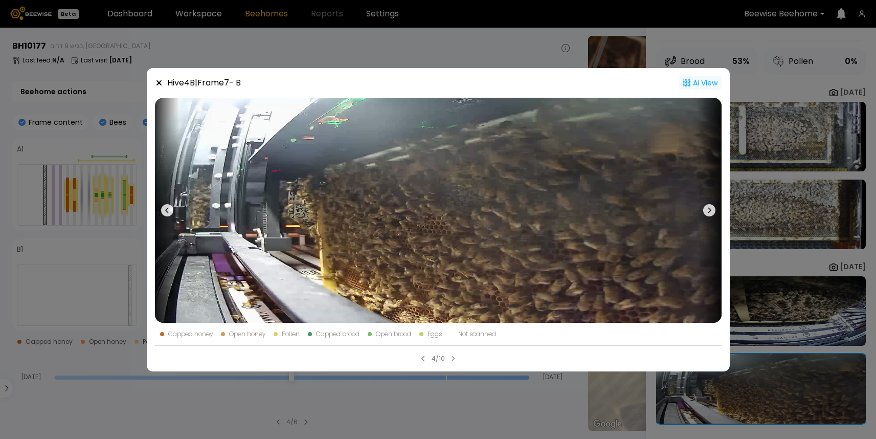
click at [703, 82] on div "Ai View" at bounding box center [699, 82] width 43 height 13
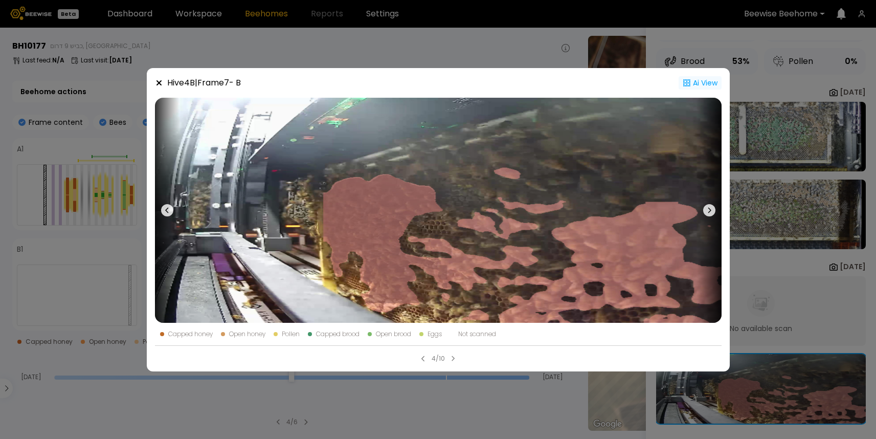
click at [698, 80] on div "Ai View" at bounding box center [699, 82] width 43 height 13
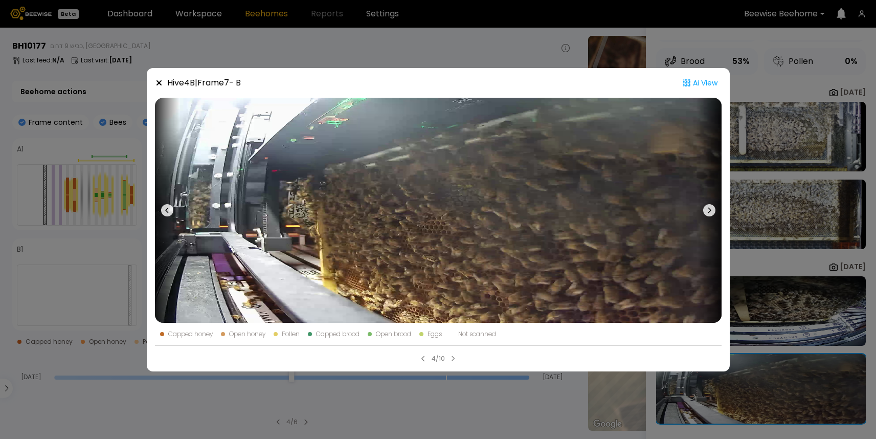
click at [157, 84] on icon at bounding box center [158, 82] width 5 height 5
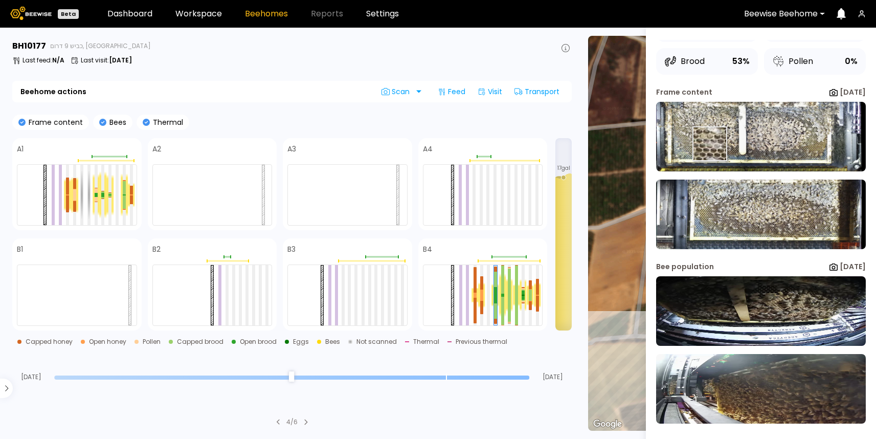
scroll to position [0, 0]
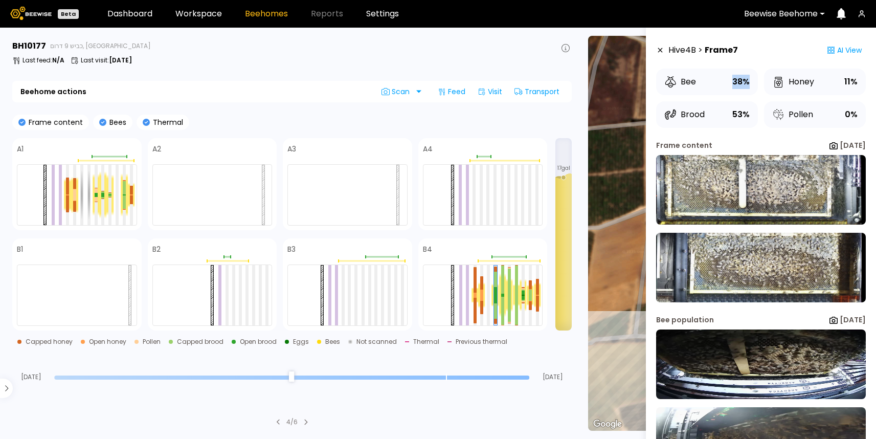
drag, startPoint x: 731, startPoint y: 80, endPoint x: 748, endPoint y: 81, distance: 16.9
click at [748, 81] on div "Bee 38%" at bounding box center [707, 82] width 102 height 27
drag, startPoint x: 731, startPoint y: 113, endPoint x: 749, endPoint y: 114, distance: 18.9
click at [749, 114] on div "Brood 53%" at bounding box center [707, 114] width 102 height 27
click at [845, 118] on div "0%" at bounding box center [851, 114] width 13 height 14
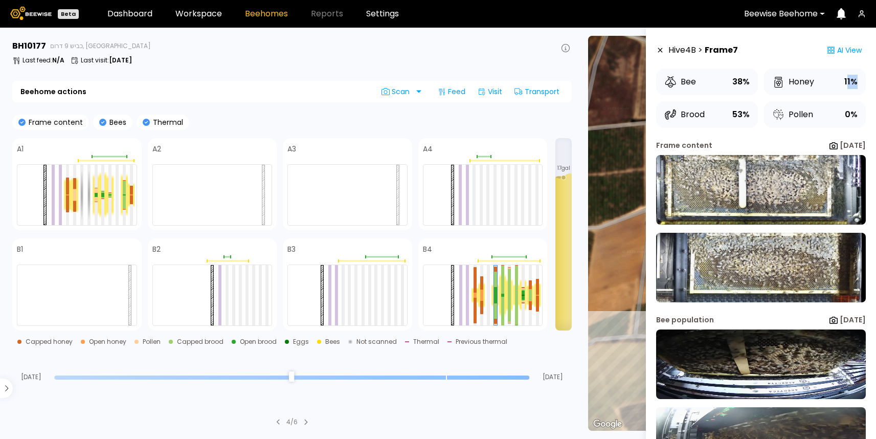
drag, startPoint x: 845, startPoint y: 83, endPoint x: 852, endPoint y: 83, distance: 7.2
click at [852, 83] on div "11%" at bounding box center [850, 82] width 13 height 14
drag, startPoint x: 731, startPoint y: 80, endPoint x: 744, endPoint y: 81, distance: 12.9
click at [744, 81] on div "Bee 38%" at bounding box center [707, 82] width 102 height 27
click at [203, 14] on link "Workspace" at bounding box center [198, 14] width 47 height 8
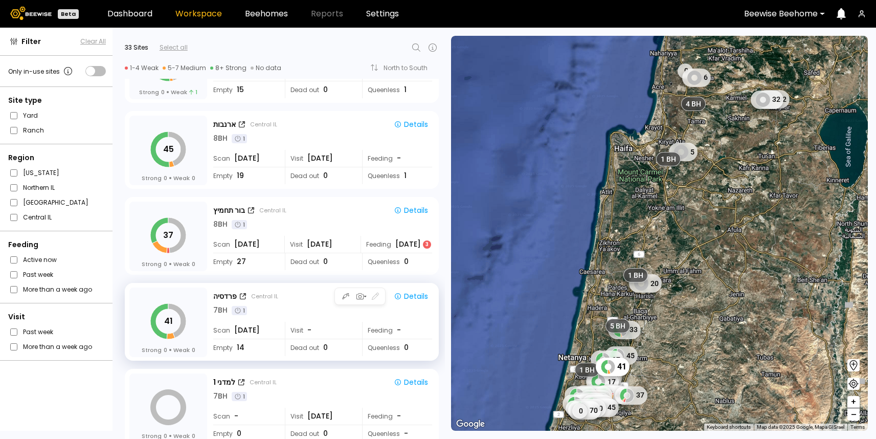
scroll to position [581, 0]
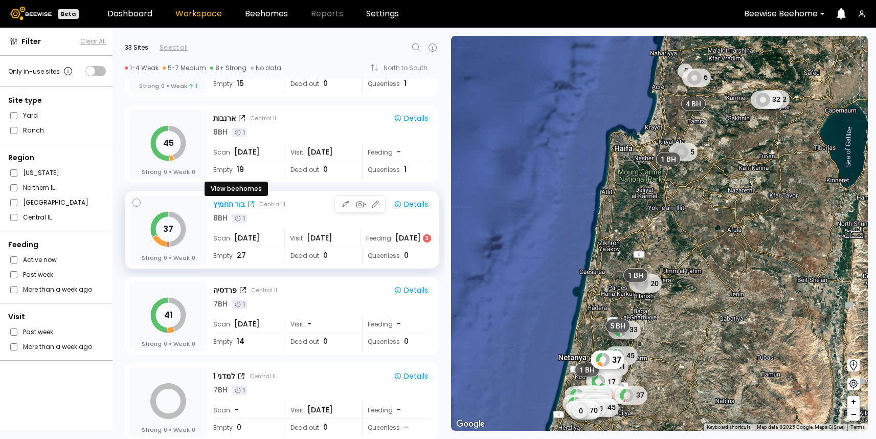
click at [231, 207] on div "בור תחמיץ" at bounding box center [229, 204] width 32 height 11
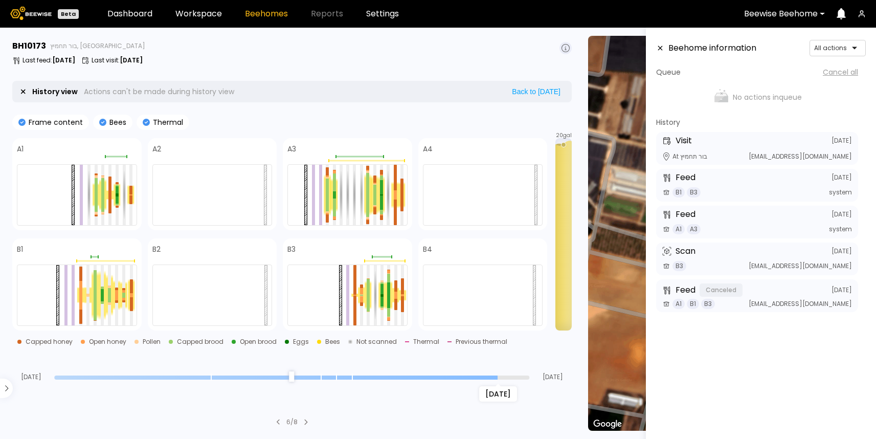
type input "*"
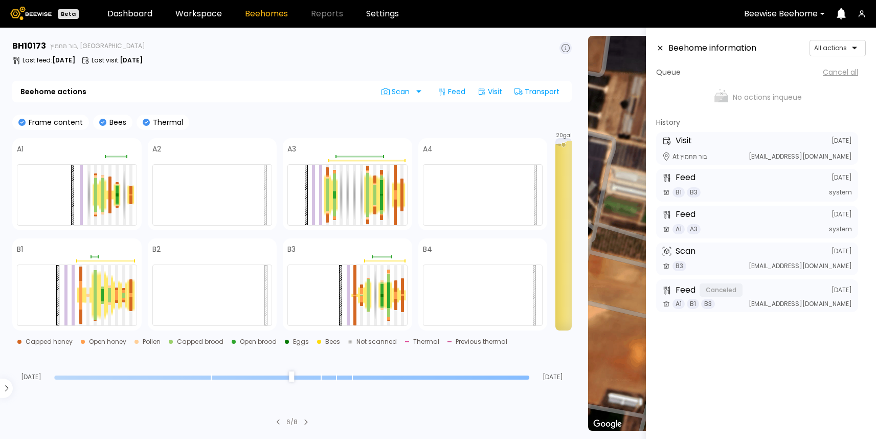
drag, startPoint x: 525, startPoint y: 378, endPoint x: 540, endPoint y: 382, distance: 15.9
click at [529, 379] on input "range" at bounding box center [291, 377] width 475 height 4
click at [421, 91] on div at bounding box center [425, 91] width 8 height 16
click at [327, 113] on section "BH 10173 בור תחמיץ, [GEOGRAPHIC_DATA] Last feed : [DATE] Last visit : [DATE] Be…" at bounding box center [293, 233] width 574 height 411
click at [211, 13] on link "Workspace" at bounding box center [198, 14] width 47 height 8
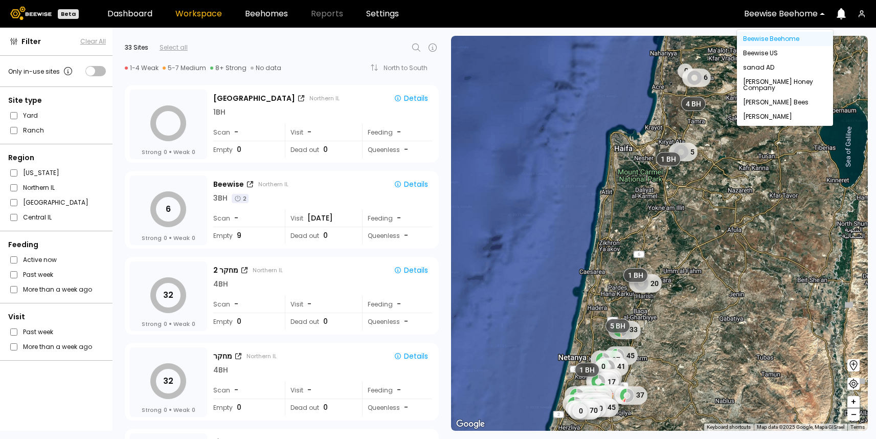
click at [777, 9] on div at bounding box center [781, 13] width 74 height 9
click at [762, 89] on div "[PERSON_NAME] Honey Company" at bounding box center [785, 85] width 84 height 12
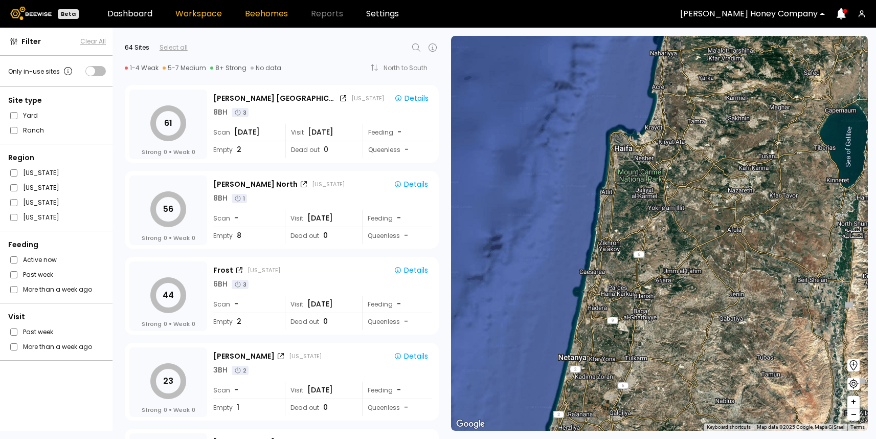
click at [278, 16] on link "Beehomes" at bounding box center [266, 14] width 43 height 8
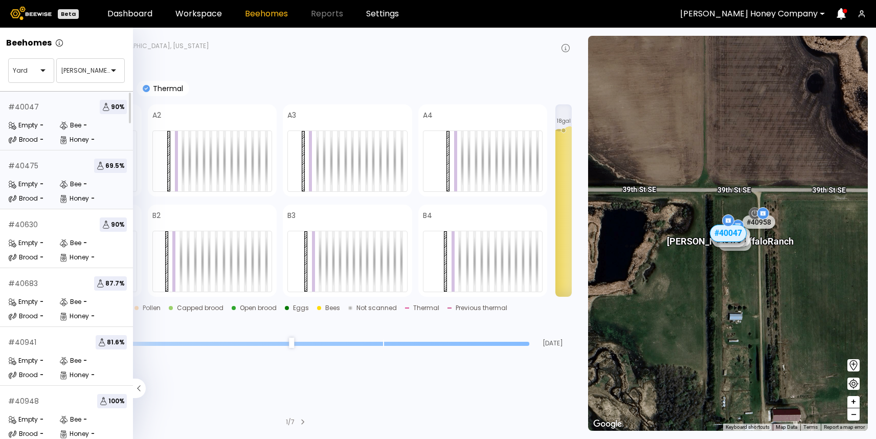
click at [67, 193] on div "Honey" at bounding box center [74, 198] width 30 height 10
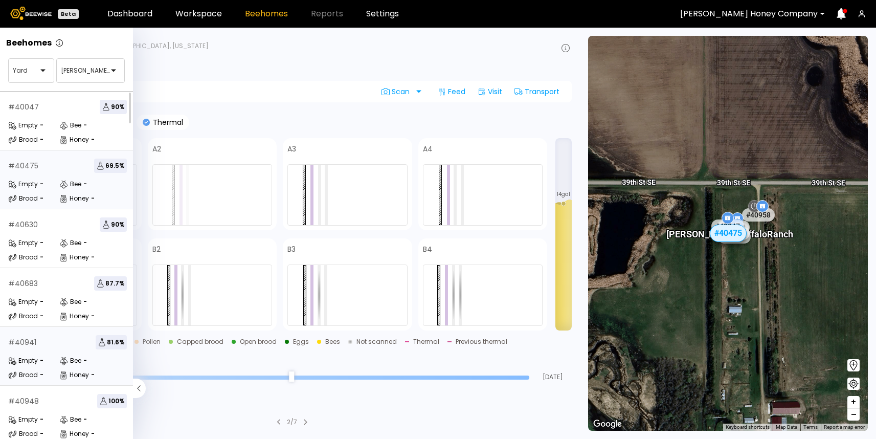
click at [59, 370] on div "Honey" at bounding box center [74, 375] width 30 height 10
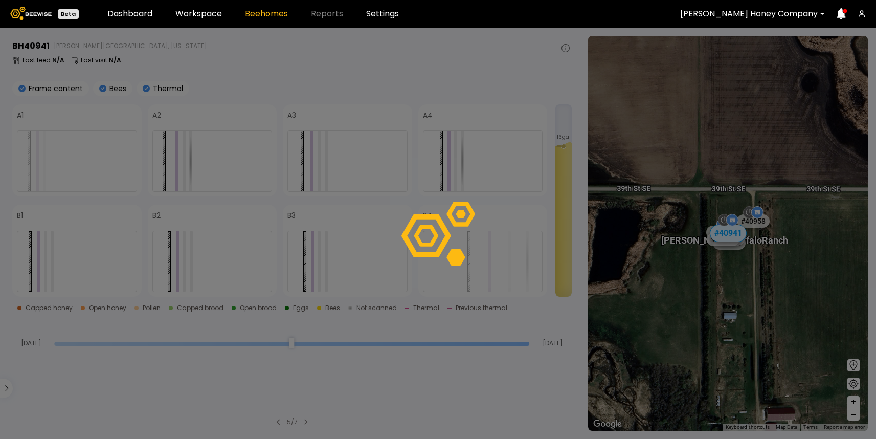
click at [772, 14] on div at bounding box center [749, 13] width 138 height 9
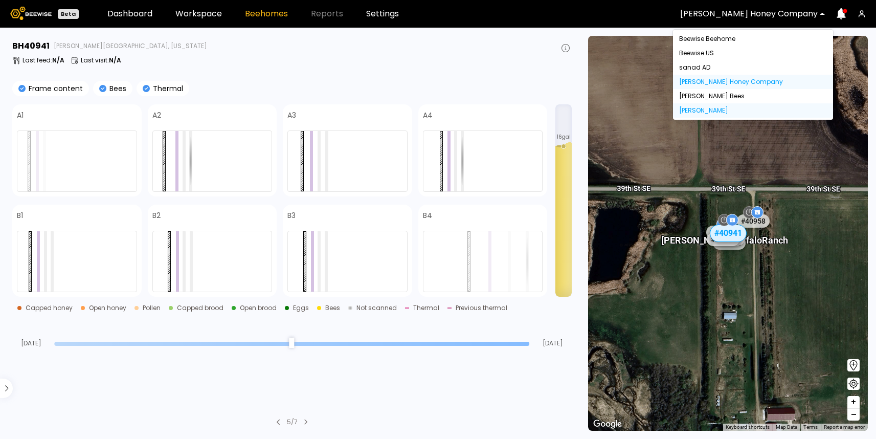
click at [709, 111] on div "Dixon" at bounding box center [753, 110] width 148 height 6
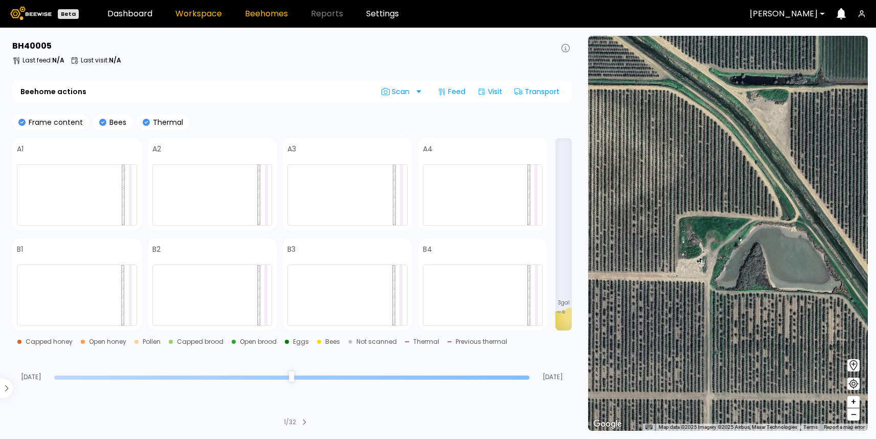
click at [201, 13] on link "Workspace" at bounding box center [198, 14] width 47 height 8
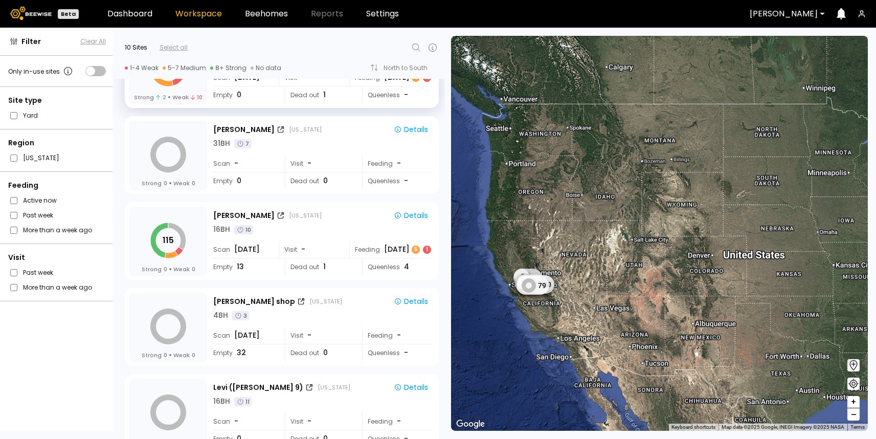
scroll to position [228, 0]
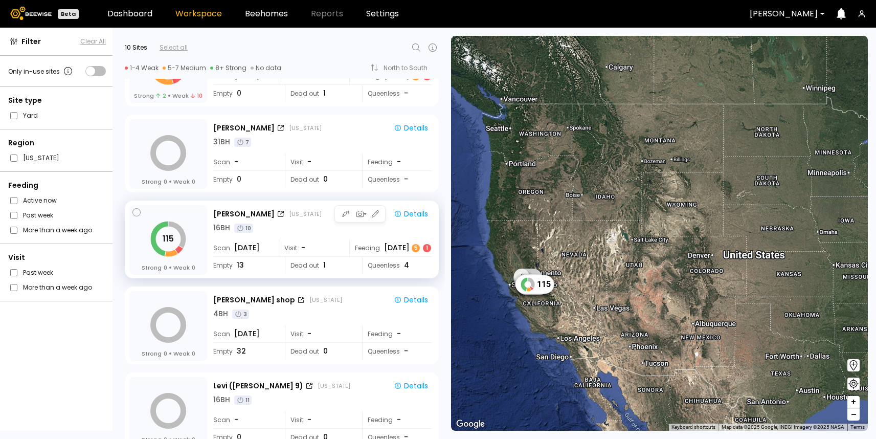
click at [287, 224] on div "16 BH 10" at bounding box center [322, 227] width 219 height 11
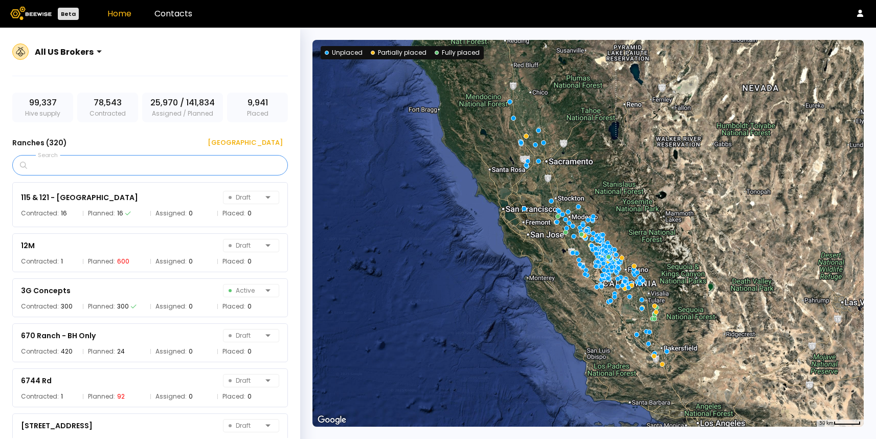
click at [185, 167] on input "Search" at bounding box center [153, 164] width 249 height 19
click at [176, 150] on div "Ranches ( 320 ) [GEOGRAPHIC_DATA]" at bounding box center [150, 142] width 276 height 16
click at [123, 164] on input "Search" at bounding box center [153, 164] width 249 height 19
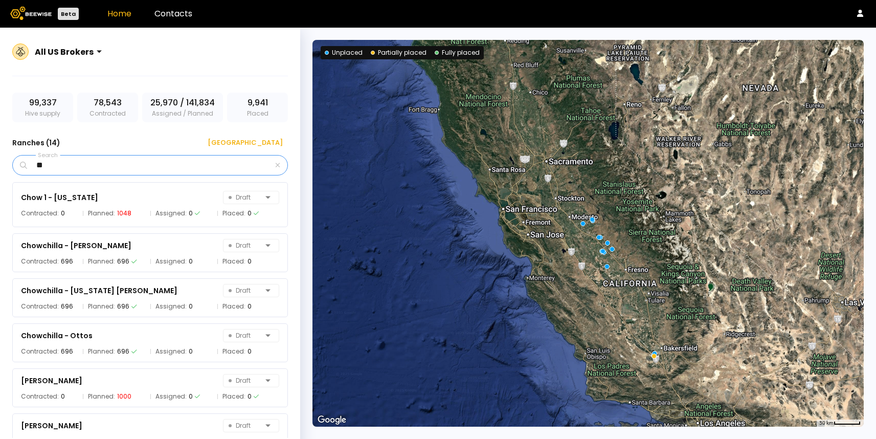
type input "*"
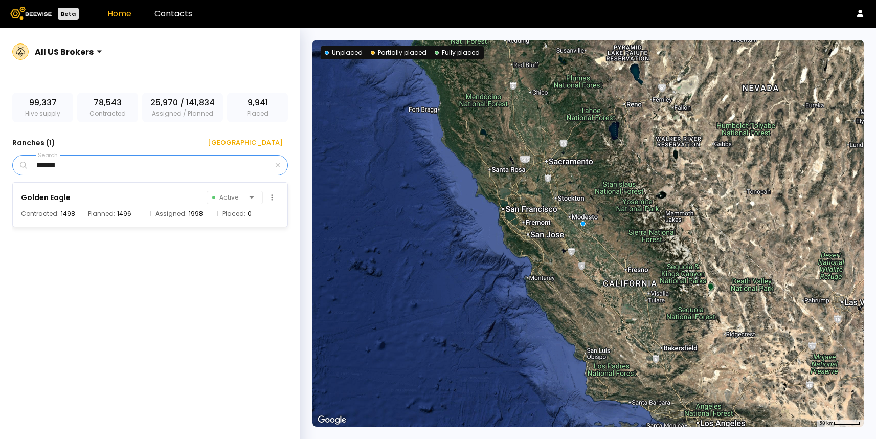
type input "******"
click at [46, 195] on div "Golden Eagle" at bounding box center [46, 197] width 50 height 12
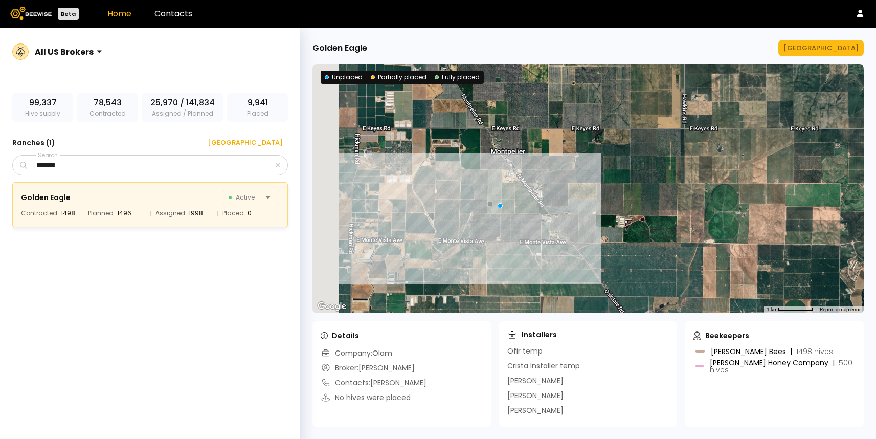
drag, startPoint x: 361, startPoint y: 206, endPoint x: 436, endPoint y: 201, distance: 74.8
click at [437, 201] on div at bounding box center [587, 188] width 551 height 248
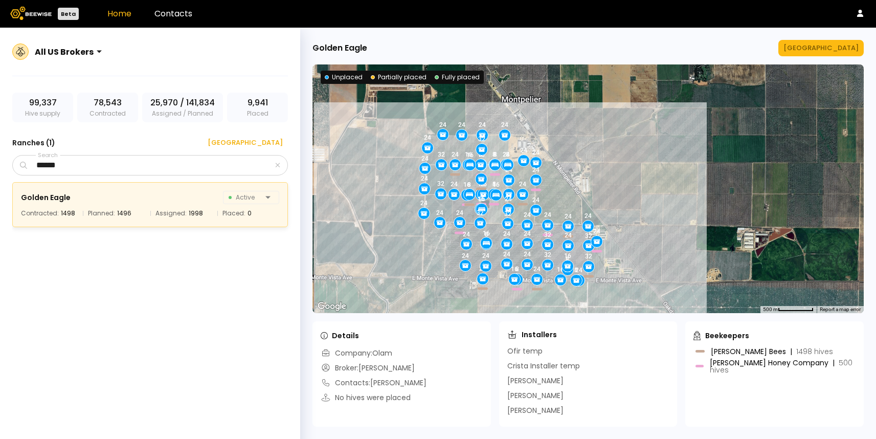
drag, startPoint x: 402, startPoint y: 230, endPoint x: 402, endPoint y: 218, distance: 12.3
click at [402, 218] on div "24 16 16 8 16 24 16 32 24 24 24 24 16 16 24 16 24 24 8 24 24 24 24 8 32 24 32 1…" at bounding box center [587, 188] width 551 height 248
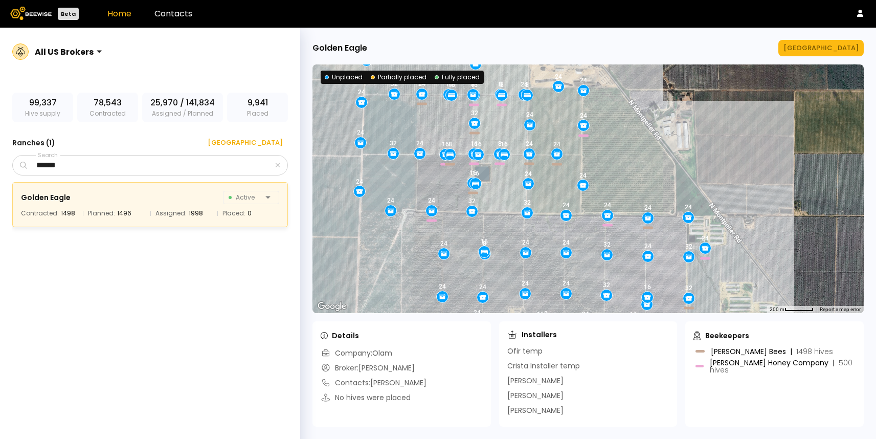
drag, startPoint x: 626, startPoint y: 117, endPoint x: 619, endPoint y: 144, distance: 27.5
click at [619, 144] on div "24 16 16 8 16 24 16 32 24 24 24 24 16 16 24 16 24 24 8 24 24 24 24 8 32 24 32 1…" at bounding box center [587, 188] width 551 height 248
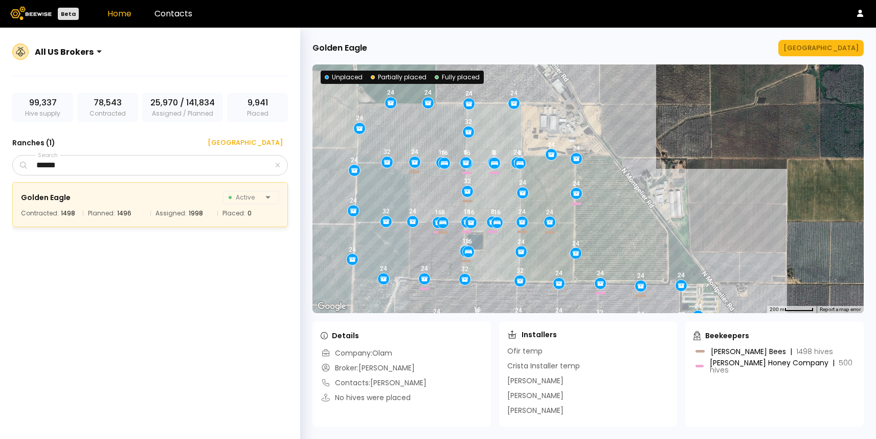
drag, startPoint x: 422, startPoint y: 118, endPoint x: 421, endPoint y: 157, distance: 38.9
click at [421, 157] on div "24 16 16 8 16 24 16 32 24 24 24 24 16 16 24 16 24 24 8 24 24 24 24 8 32 24 32 1…" at bounding box center [587, 188] width 551 height 248
click at [277, 166] on icon "button" at bounding box center [277, 165] width 5 height 7
click at [185, 166] on input "Search" at bounding box center [153, 164] width 249 height 19
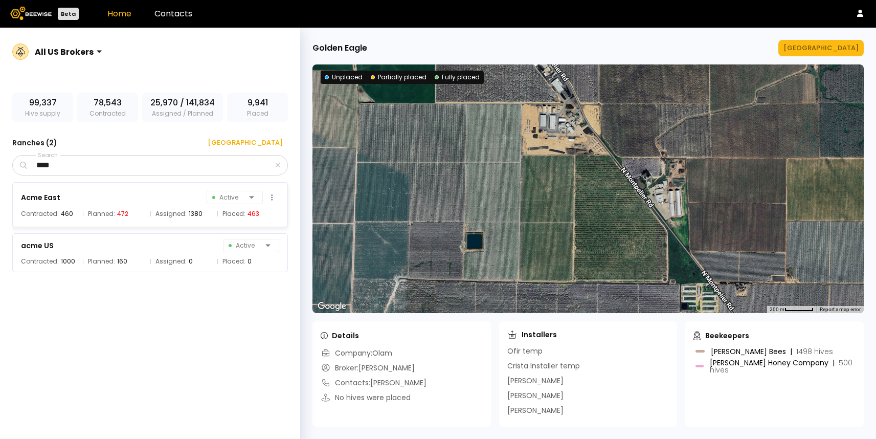
click at [58, 201] on div "Acme East" at bounding box center [40, 197] width 39 height 12
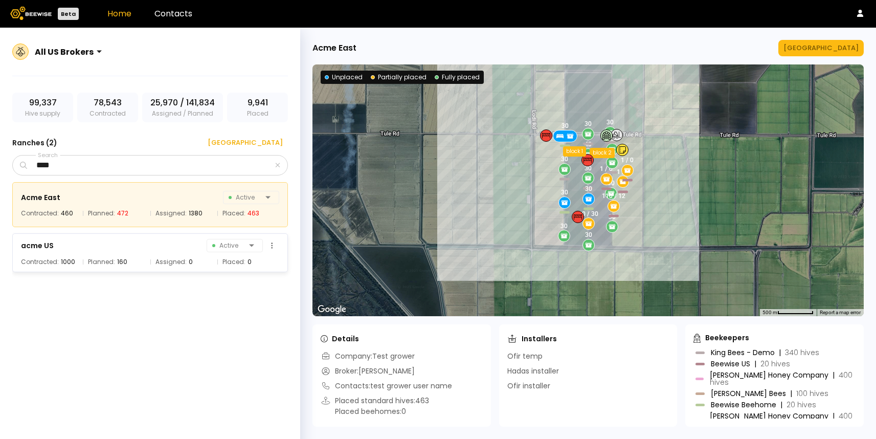
click at [62, 257] on div "1000" at bounding box center [68, 262] width 14 height 10
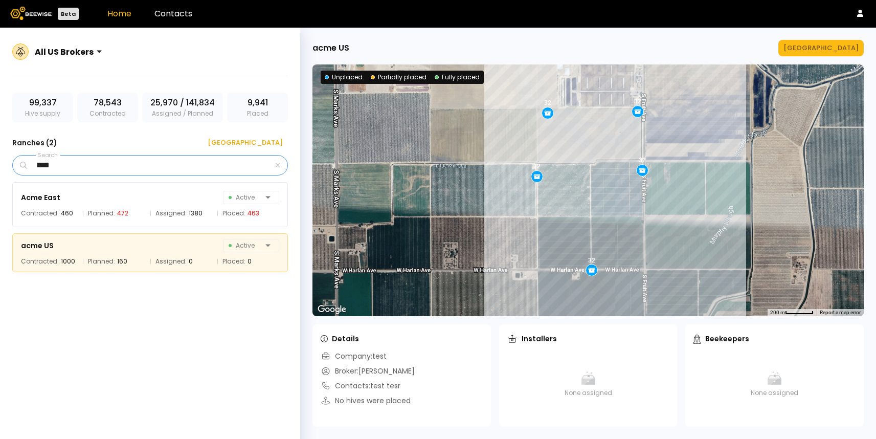
click at [136, 164] on input "****" at bounding box center [151, 164] width 244 height 19
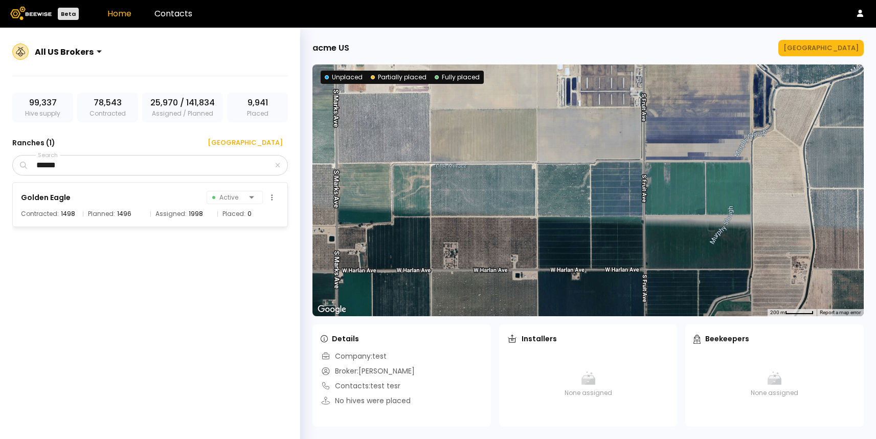
click at [187, 197] on div "Golden Eagle Active" at bounding box center [150, 197] width 258 height 14
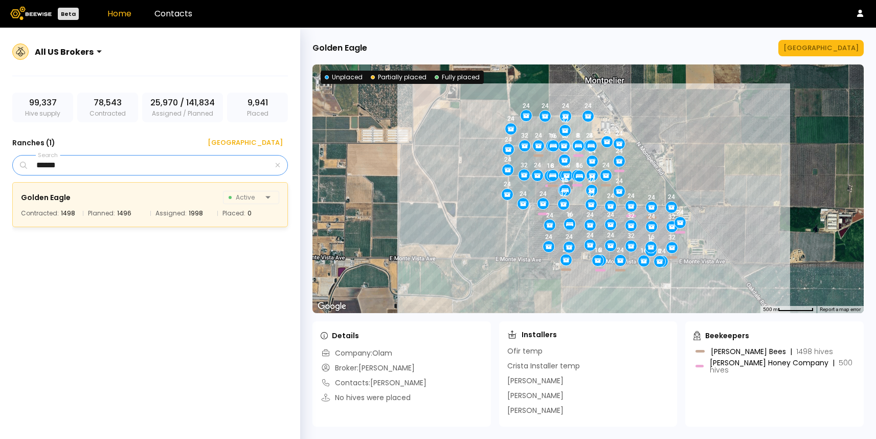
click at [142, 167] on input "******" at bounding box center [151, 164] width 244 height 19
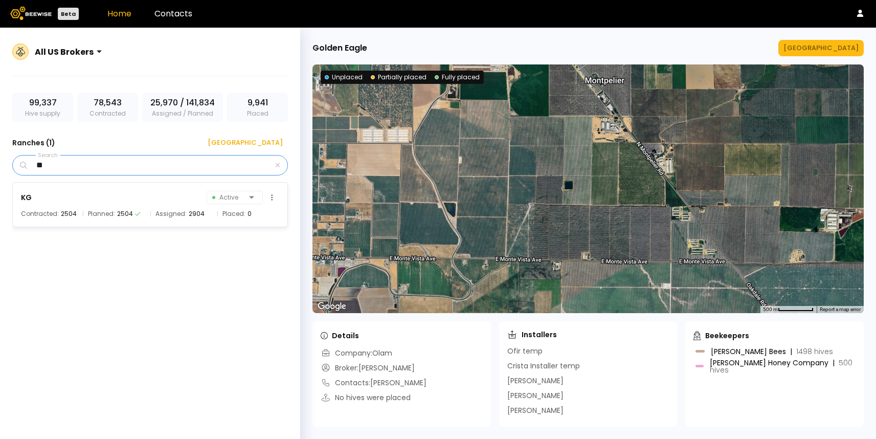
type input "**"
click at [186, 203] on div "KG Active" at bounding box center [150, 197] width 258 height 14
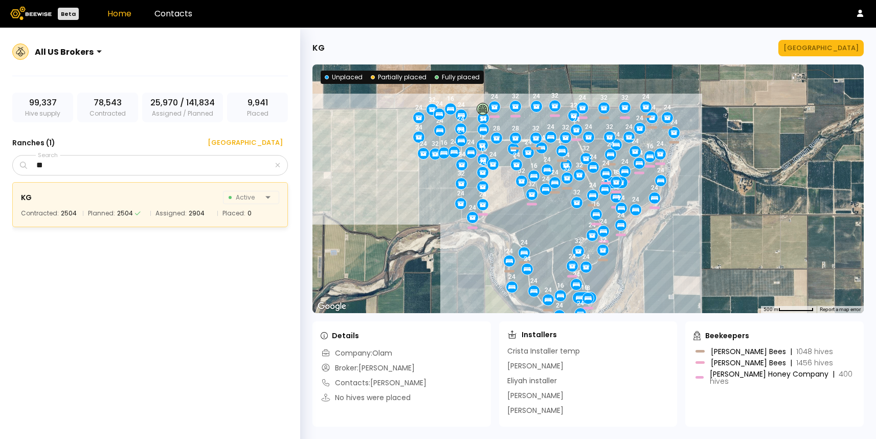
drag, startPoint x: 678, startPoint y: 246, endPoint x: 667, endPoint y: 222, distance: 26.1
click at [667, 222] on div "24 24 32 16 16 16 24 24 24 24 32 24 32 24 24 24 24 24 24 24 24 24 24 24 24 24 8…" at bounding box center [587, 188] width 551 height 248
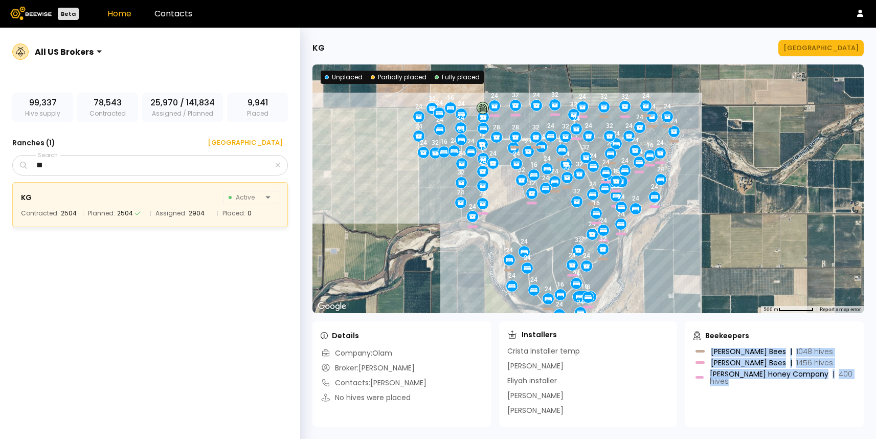
drag, startPoint x: 712, startPoint y: 350, endPoint x: 732, endPoint y: 380, distance: 36.2
click at [732, 381] on div "John Peterson Bees | 1048 hives Duffer's Bees | 1456 hives Browning's Honey Com…" at bounding box center [774, 383] width 162 height 71
click at [280, 165] on icon "button" at bounding box center [277, 165] width 5 height 7
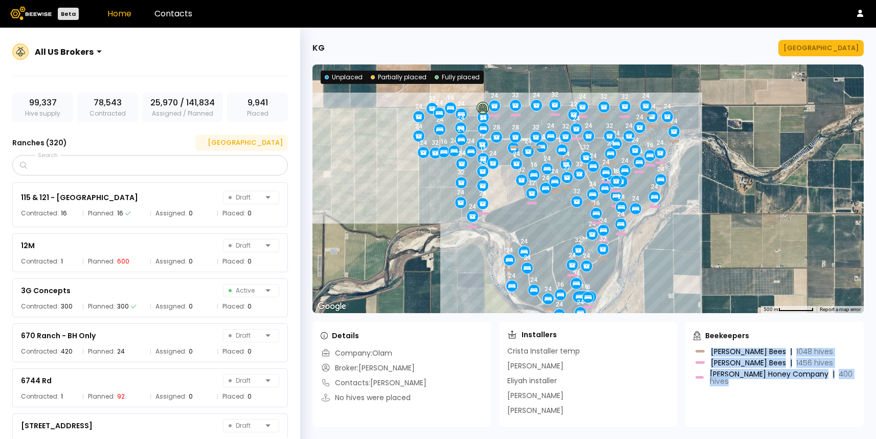
click at [258, 146] on div "New Ranch" at bounding box center [241, 143] width 82 height 10
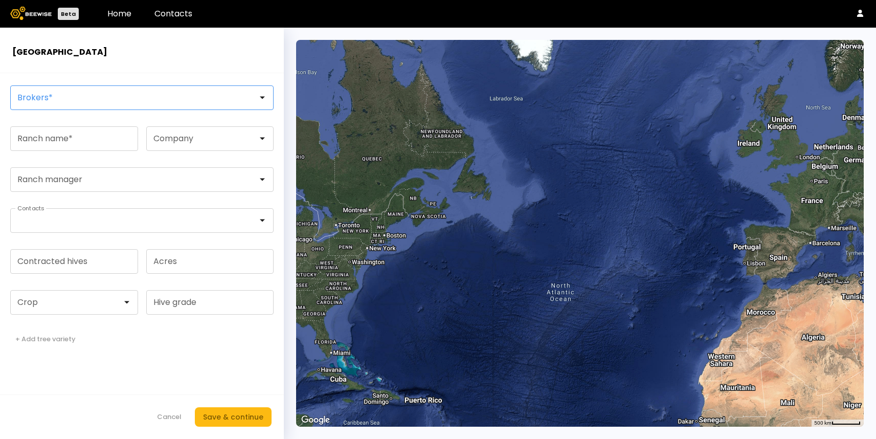
click at [140, 90] on div at bounding box center [138, 98] width 254 height 24
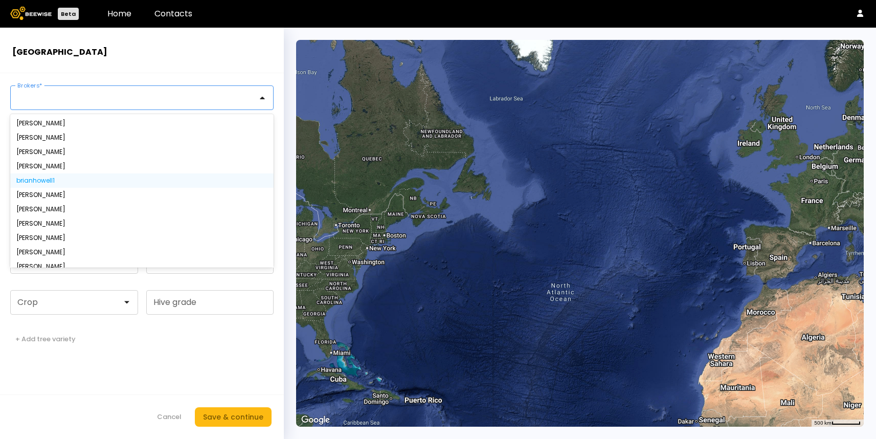
scroll to position [65, 0]
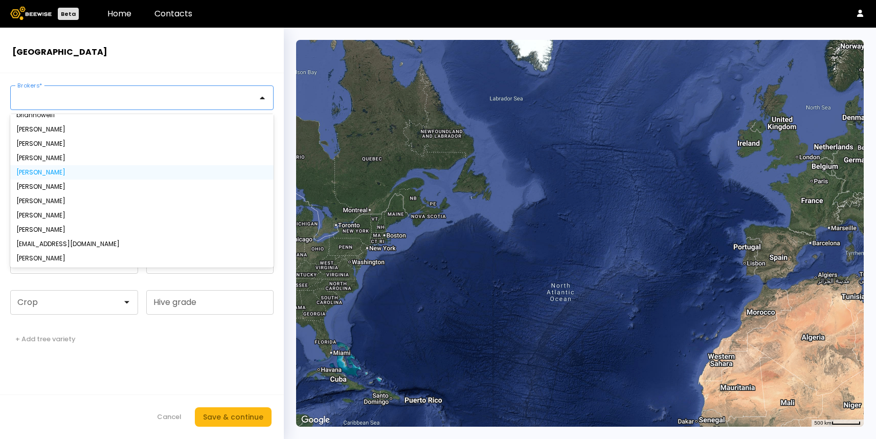
click at [37, 172] on div "Ofir Shentzer" at bounding box center [141, 172] width 251 height 6
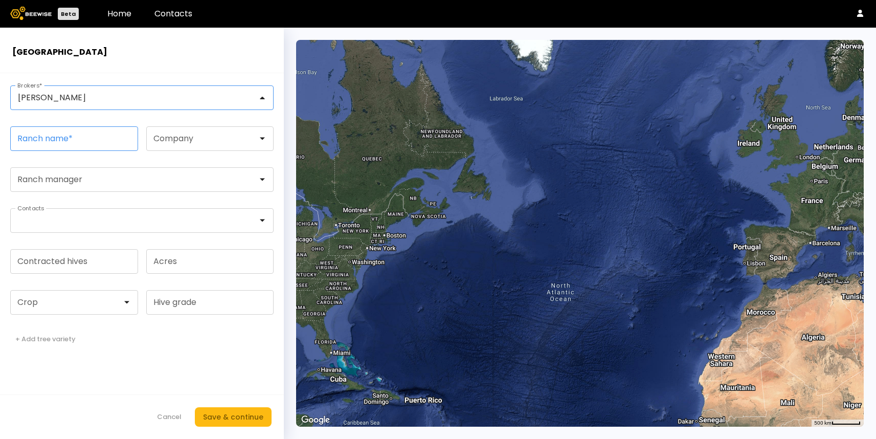
click at [55, 136] on input "Ranch name *" at bounding box center [74, 139] width 127 height 24
type input "****"
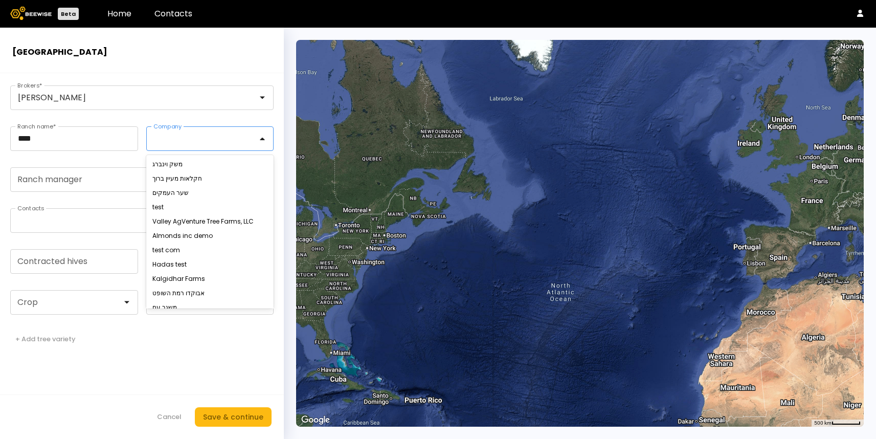
click at [224, 143] on div at bounding box center [206, 139] width 119 height 24
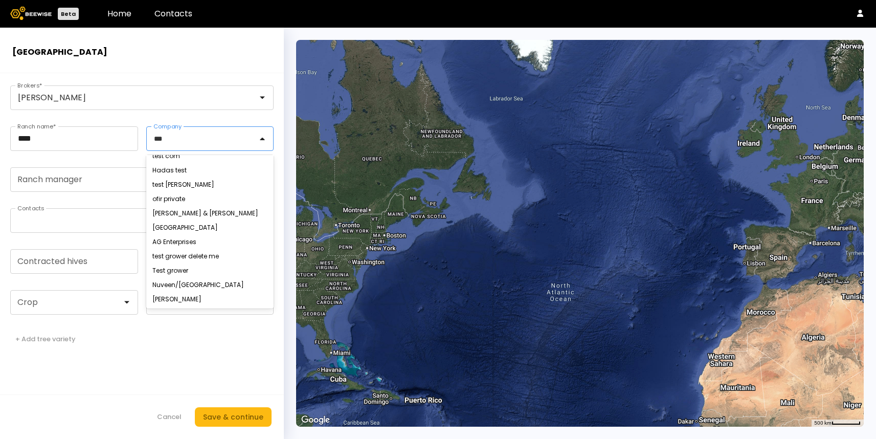
scroll to position [0, 0]
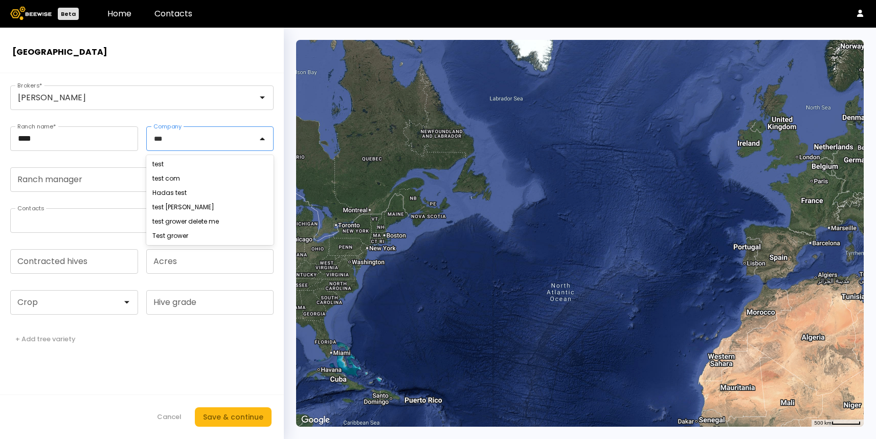
type input "****"
click at [155, 158] on div "test" at bounding box center [210, 164] width 128 height 14
click at [157, 163] on div "test" at bounding box center [210, 164] width 116 height 6
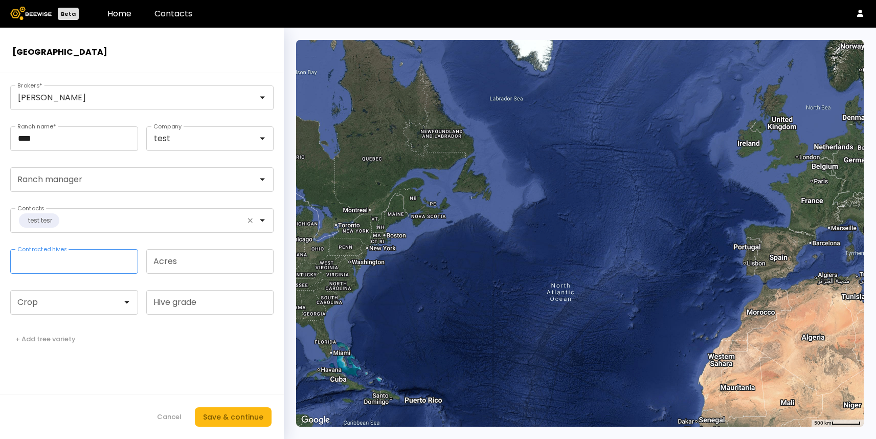
click at [69, 266] on input "Contracted hives" at bounding box center [74, 261] width 127 height 24
type input "****"
click at [171, 264] on input "Acres" at bounding box center [210, 261] width 127 height 24
click at [108, 300] on div at bounding box center [70, 302] width 104 height 9
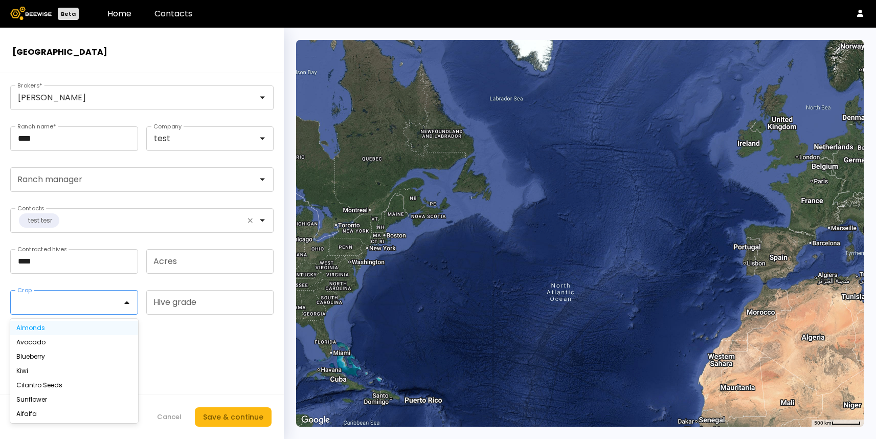
click at [72, 326] on div "Almonds" at bounding box center [74, 328] width 116 height 6
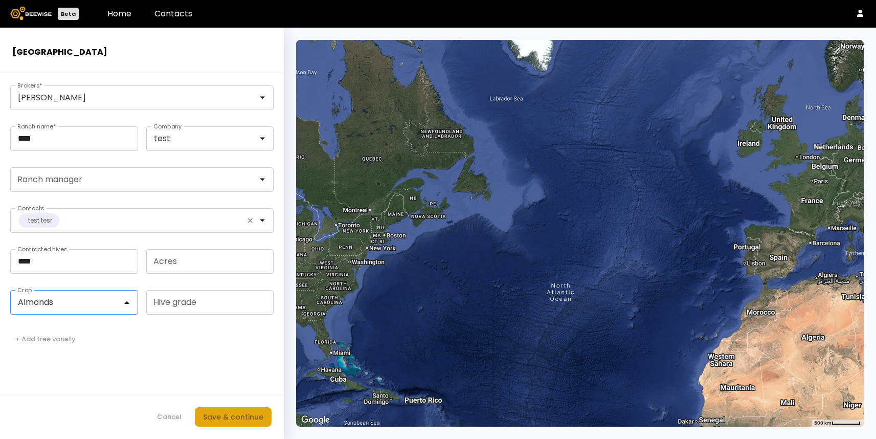
click at [244, 416] on div "Save & continue" at bounding box center [233, 416] width 60 height 11
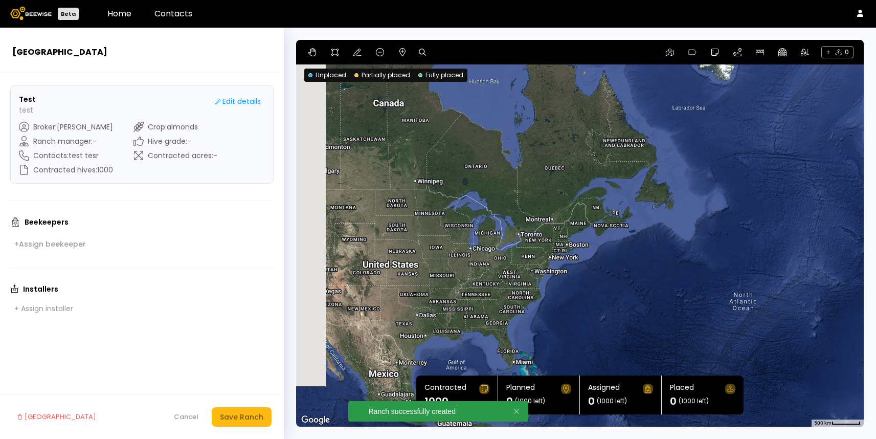
drag, startPoint x: 350, startPoint y: 233, endPoint x: 555, endPoint y: 246, distance: 204.9
click at [555, 246] on div at bounding box center [579, 233] width 567 height 386
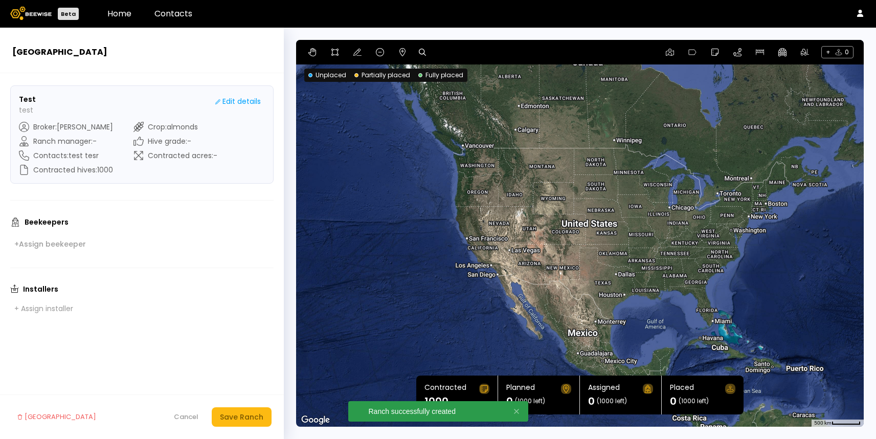
drag, startPoint x: 503, startPoint y: 244, endPoint x: 469, endPoint y: 169, distance: 81.9
click at [469, 169] on div at bounding box center [579, 233] width 567 height 386
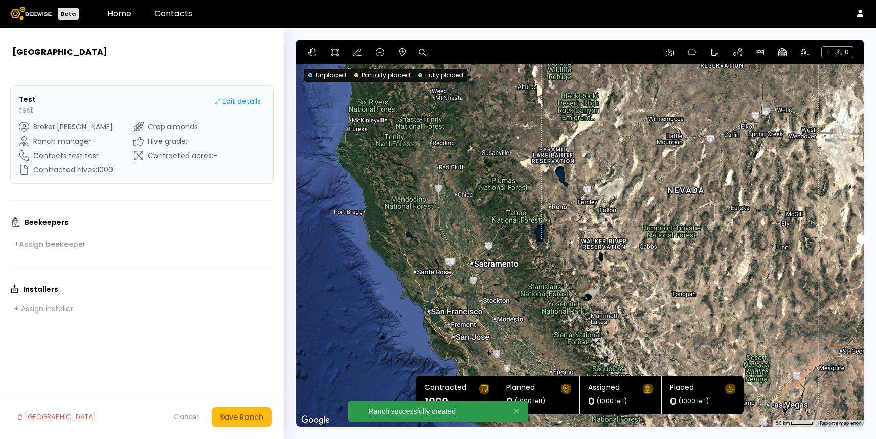
drag, startPoint x: 461, startPoint y: 293, endPoint x: 461, endPoint y: 141, distance: 151.8
click at [461, 141] on div at bounding box center [579, 233] width 567 height 386
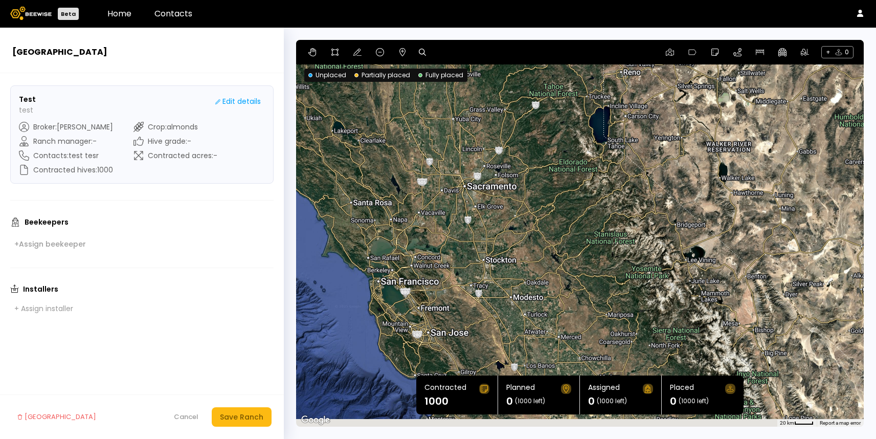
drag, startPoint x: 467, startPoint y: 259, endPoint x: 444, endPoint y: 172, distance: 89.5
click at [444, 171] on div at bounding box center [579, 233] width 567 height 386
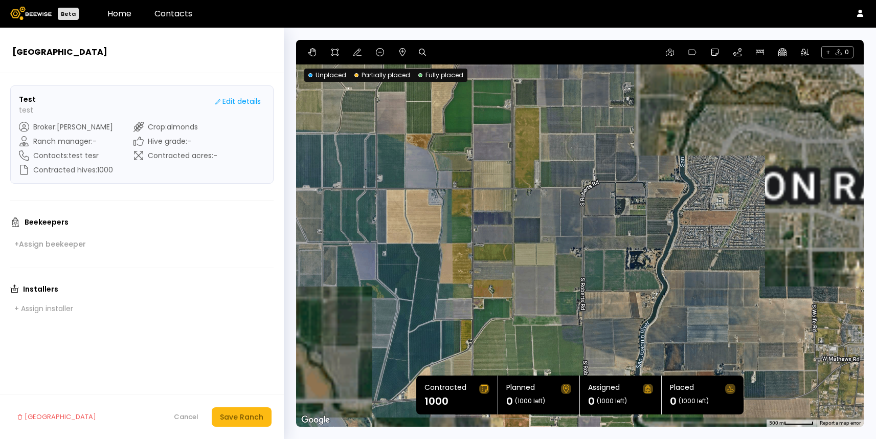
drag, startPoint x: 382, startPoint y: 217, endPoint x: 441, endPoint y: 197, distance: 62.2
click at [441, 197] on div at bounding box center [579, 233] width 567 height 386
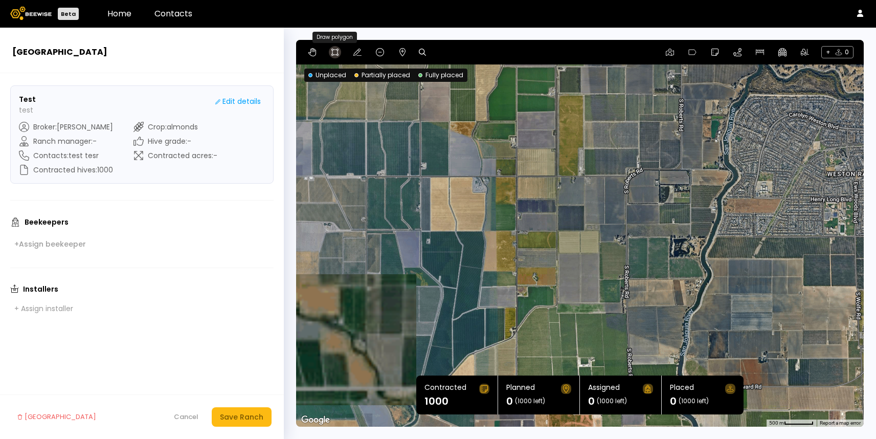
click at [334, 50] on icon at bounding box center [335, 52] width 8 height 8
click at [363, 123] on div at bounding box center [579, 233] width 566 height 386
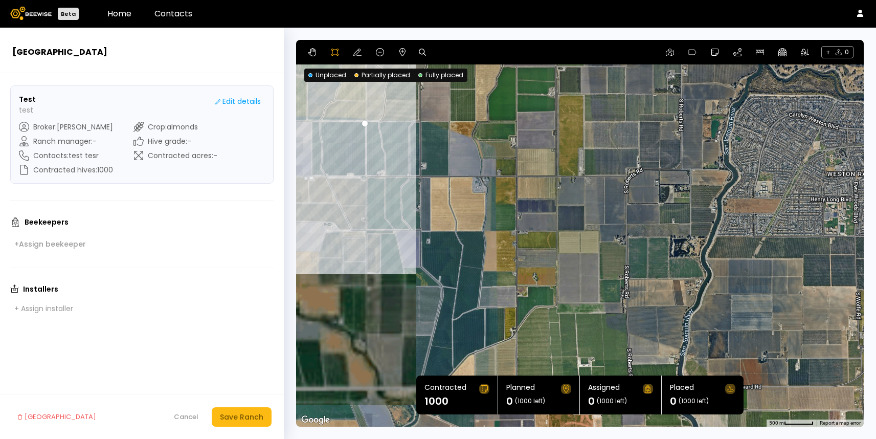
click at [363, 178] on div at bounding box center [579, 233] width 566 height 386
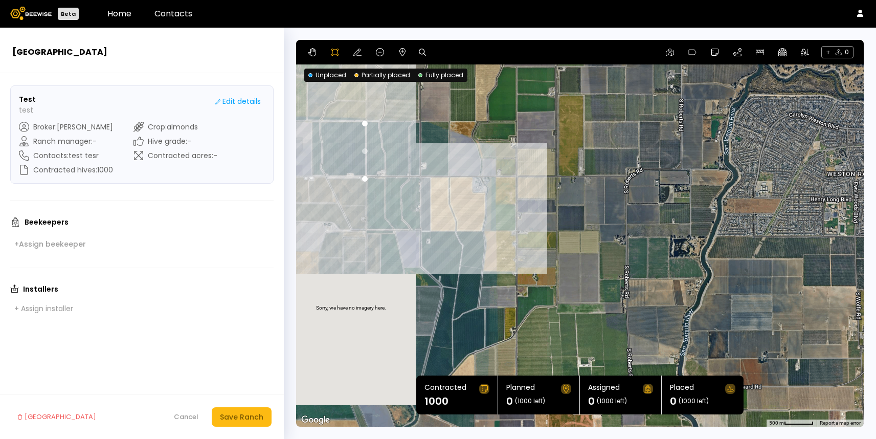
drag, startPoint x: 512, startPoint y: 176, endPoint x: 512, endPoint y: 148, distance: 27.6
click at [512, 170] on div at bounding box center [579, 233] width 566 height 386
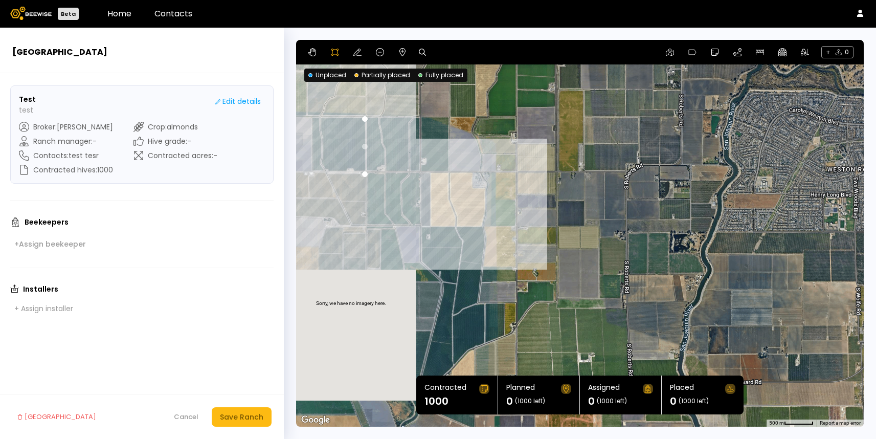
click at [514, 171] on div at bounding box center [579, 233] width 566 height 386
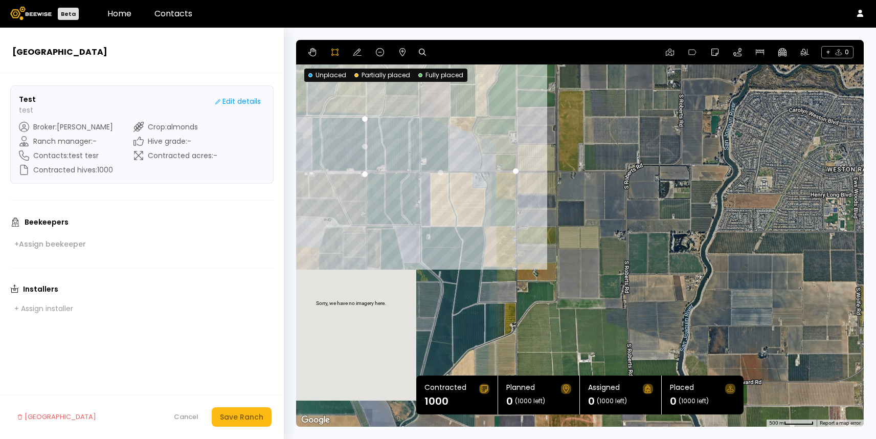
click at [514, 116] on div at bounding box center [579, 233] width 566 height 386
click at [364, 117] on div at bounding box center [579, 233] width 566 height 386
click at [236, 424] on button "Save Ranch" at bounding box center [242, 416] width 60 height 19
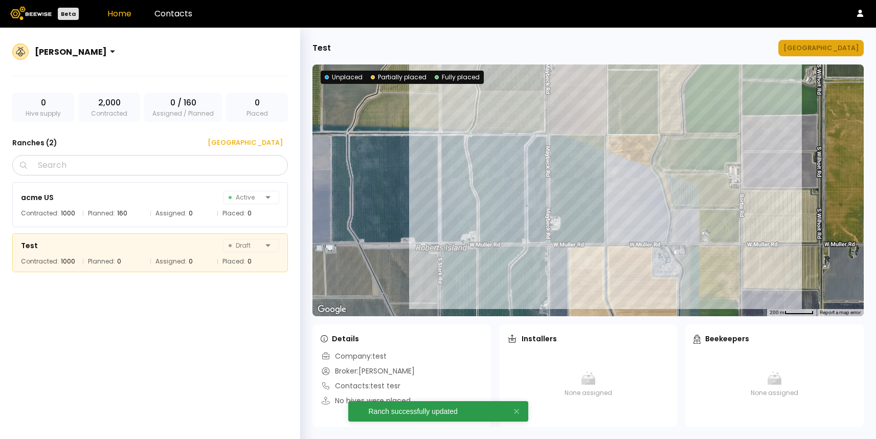
click at [823, 53] on button "Manage Ranch" at bounding box center [820, 48] width 85 height 16
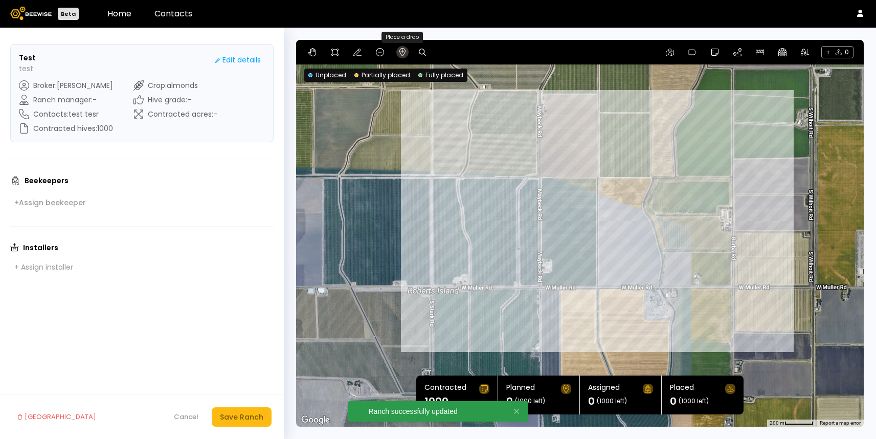
click at [400, 50] on icon at bounding box center [402, 52] width 8 height 8
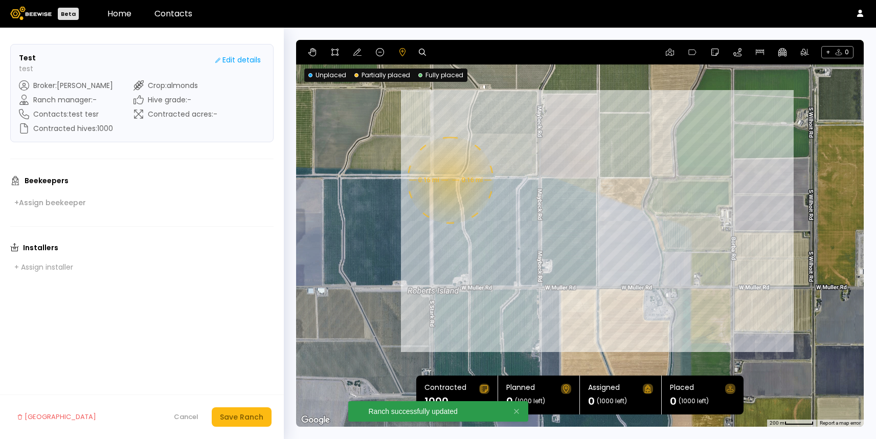
click at [449, 180] on div "0.16 mi 0.16 mi" at bounding box center [579, 233] width 567 height 386
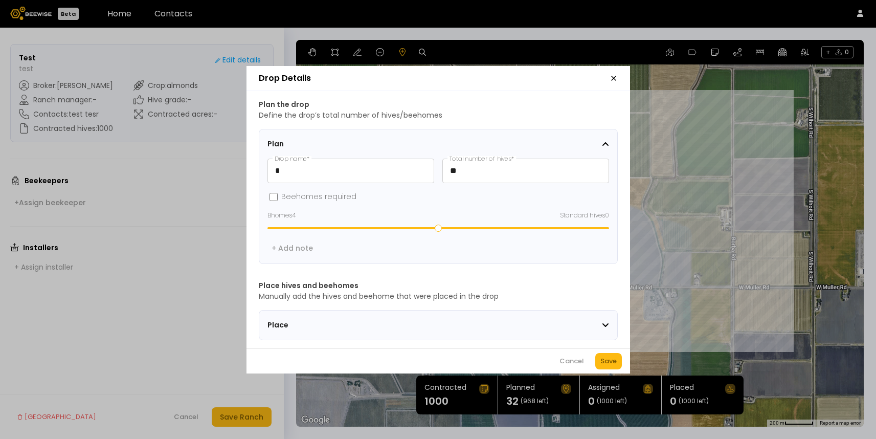
drag, startPoint x: 354, startPoint y: 224, endPoint x: 617, endPoint y: 216, distance: 262.4
type input "**"
click at [609, 227] on input "range" at bounding box center [437, 228] width 341 height 2
click at [565, 363] on div "Cancel" at bounding box center [571, 361] width 25 height 10
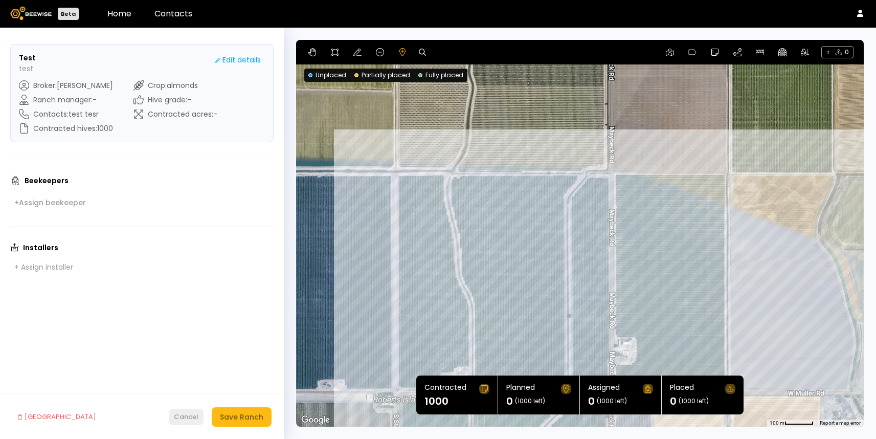
click at [187, 414] on div "Cancel" at bounding box center [186, 417] width 25 height 10
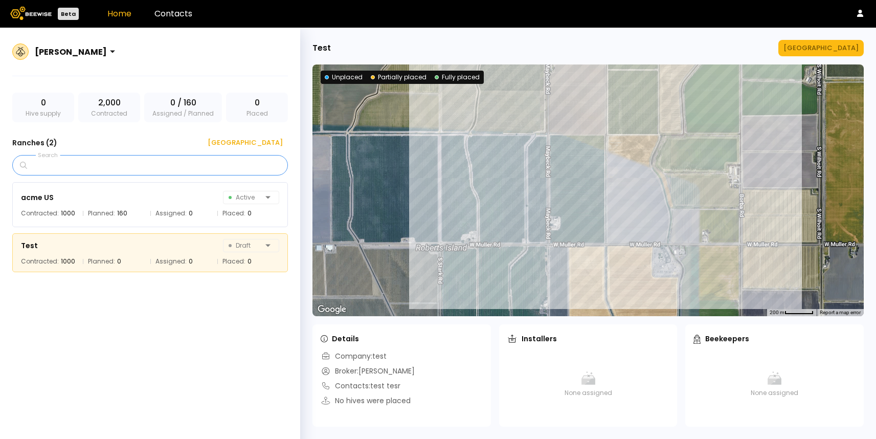
click at [128, 166] on input "Search" at bounding box center [153, 164] width 249 height 19
type input "*"
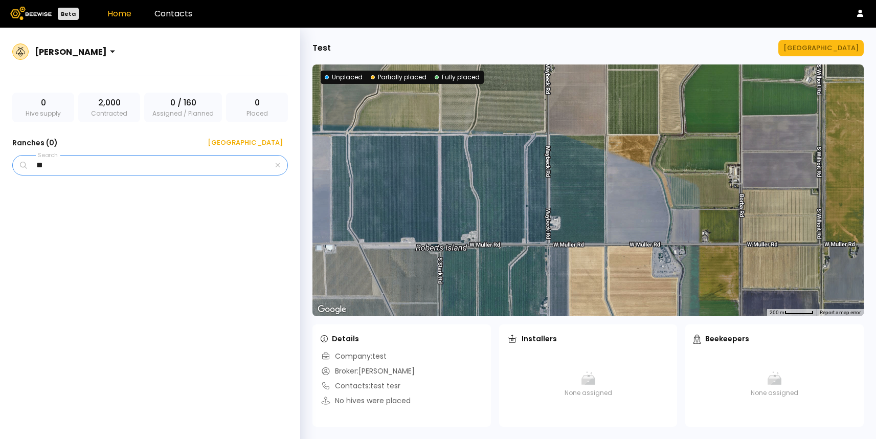
type input "*"
type input "**********"
click at [198, 162] on input "**********" at bounding box center [151, 164] width 244 height 19
click at [279, 168] on icon "button" at bounding box center [277, 165] width 5 height 7
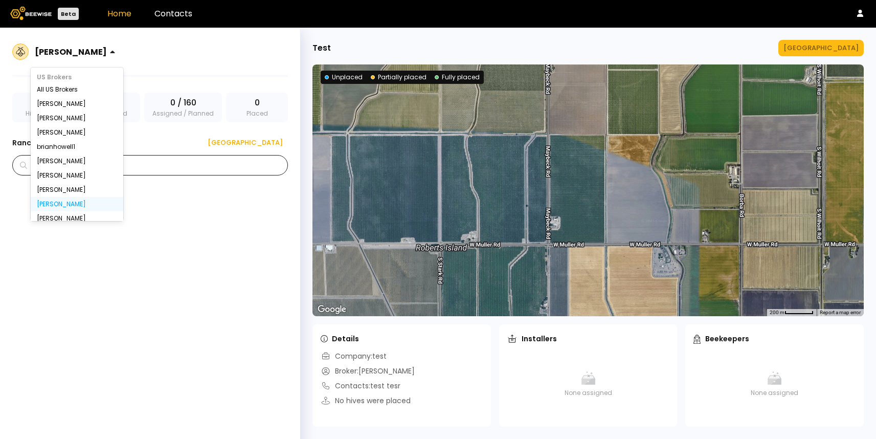
click at [55, 55] on div at bounding box center [71, 51] width 72 height 9
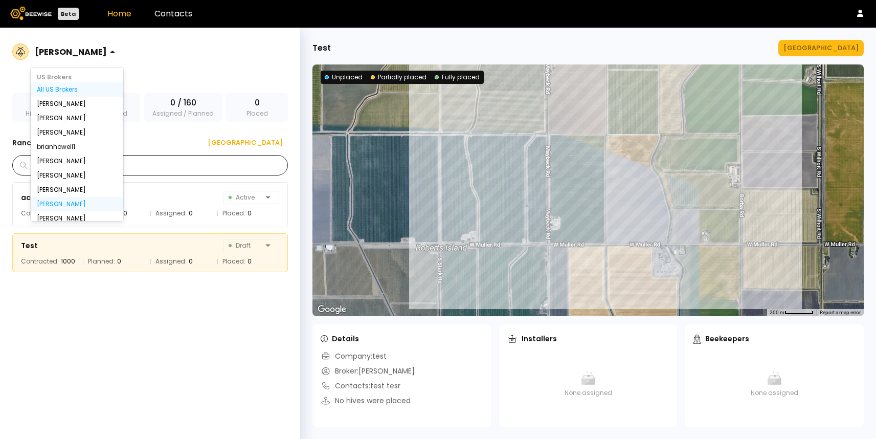
click at [56, 90] on div "All US Brokers" at bounding box center [77, 89] width 80 height 6
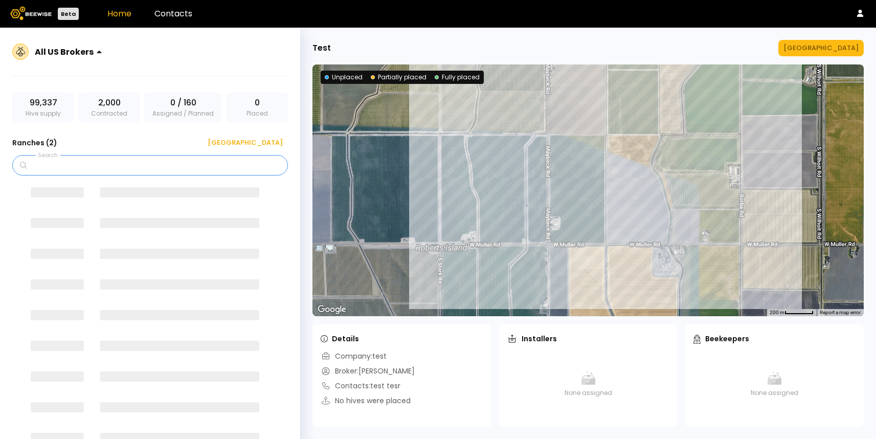
click at [65, 165] on input "Search" at bounding box center [153, 164] width 249 height 19
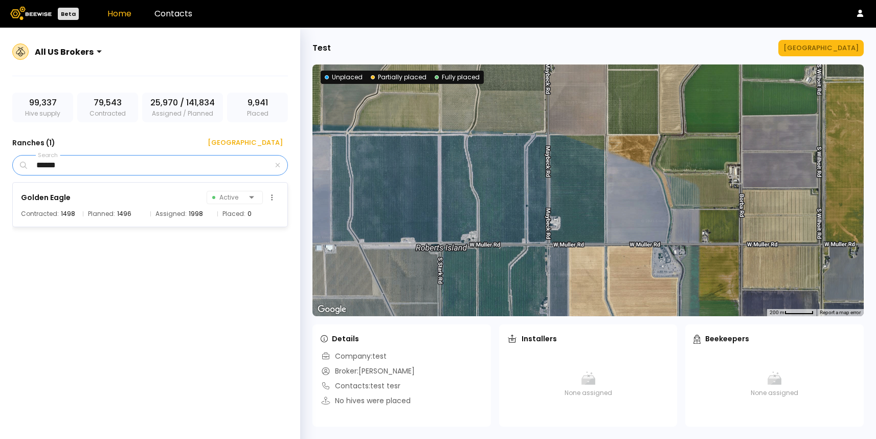
type input "******"
click at [183, 203] on div "Golden Eagle Active" at bounding box center [150, 197] width 258 height 14
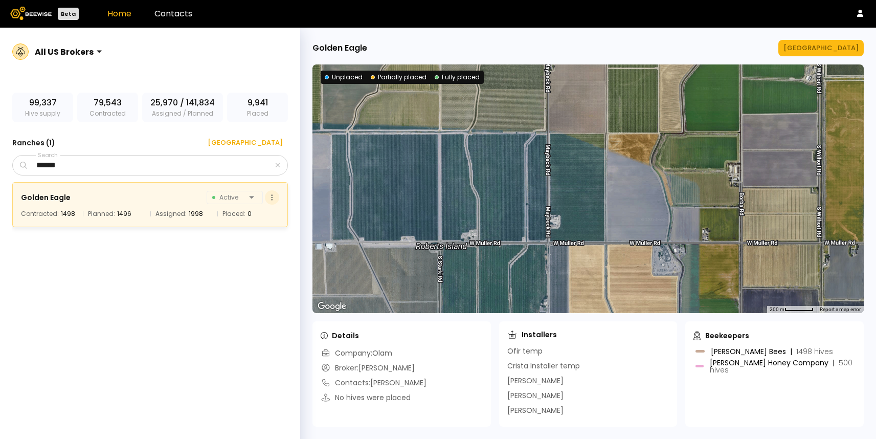
click at [269, 198] on button at bounding box center [272, 197] width 14 height 14
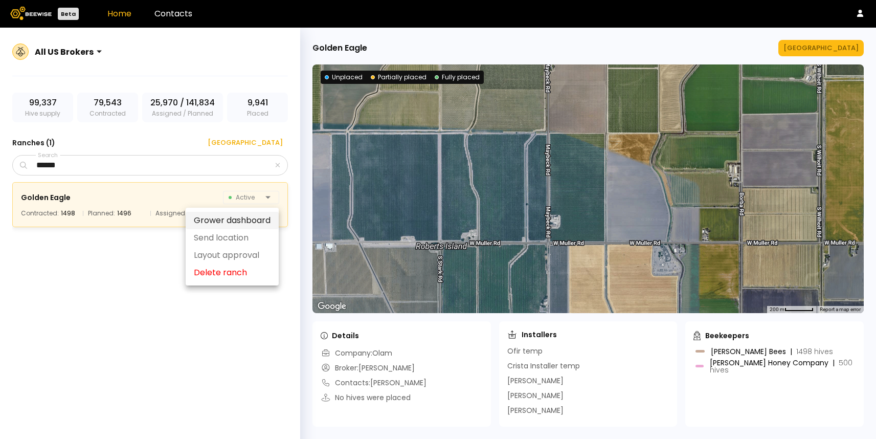
click at [257, 221] on div "Grower dashboard" at bounding box center [232, 220] width 93 height 17
click at [336, 188] on div at bounding box center [587, 188] width 551 height 248
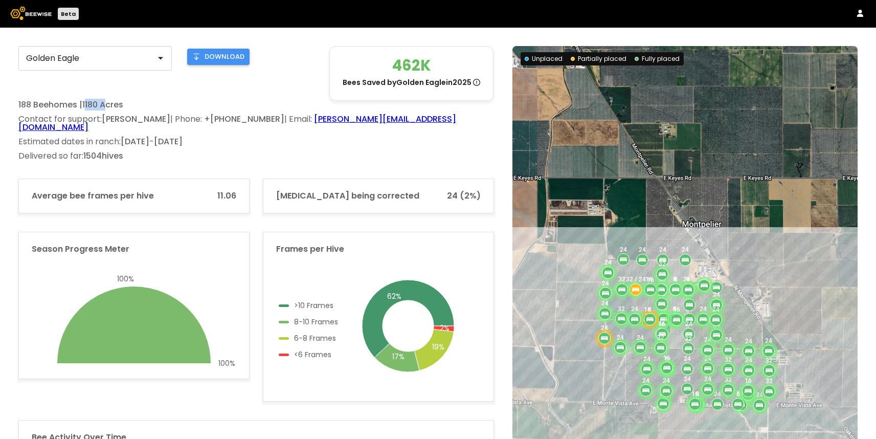
drag, startPoint x: 86, startPoint y: 103, endPoint x: 108, endPoint y: 103, distance: 22.5
click at [108, 103] on p "188 Beehomes | 1180 Acres" at bounding box center [255, 105] width 475 height 8
drag, startPoint x: 104, startPoint y: 121, endPoint x: 149, endPoint y: 120, distance: 45.0
click at [149, 120] on span "[PERSON_NAME]" at bounding box center [136, 119] width 69 height 12
drag, startPoint x: 122, startPoint y: 133, endPoint x: 192, endPoint y: 136, distance: 70.1
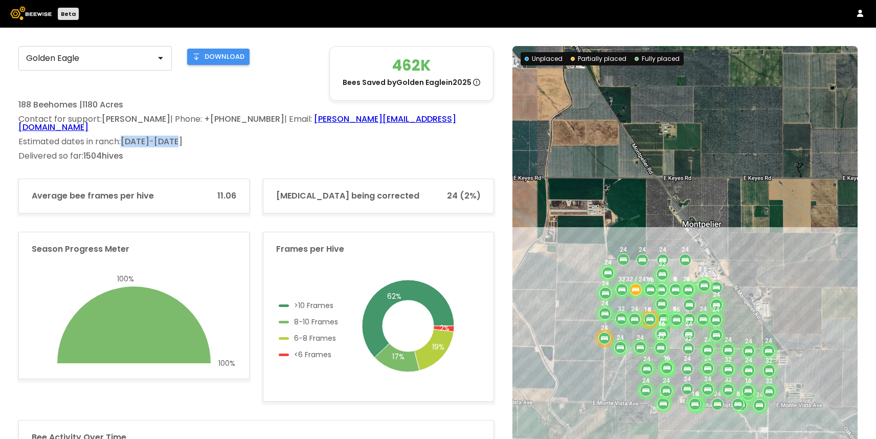
click at [193, 138] on div "Estimated dates in ranch: [DATE] - [DATE]" at bounding box center [255, 142] width 475 height 8
drag, startPoint x: 86, startPoint y: 148, endPoint x: 118, endPoint y: 148, distance: 31.7
click at [118, 150] on span "1504 [MEDICAL_DATA]" at bounding box center [103, 156] width 40 height 12
drag, startPoint x: 100, startPoint y: 187, endPoint x: 191, endPoint y: 186, distance: 91.5
click at [192, 186] on div "Average bee frames per hive 11.06" at bounding box center [133, 195] width 231 height 35
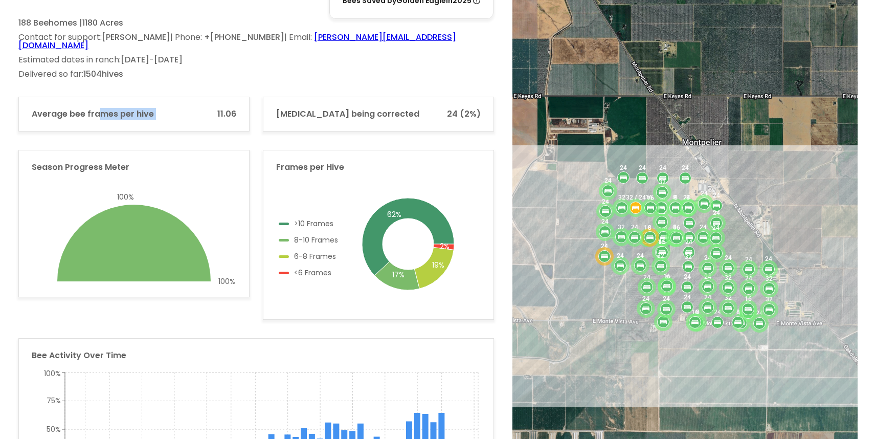
scroll to position [69, 0]
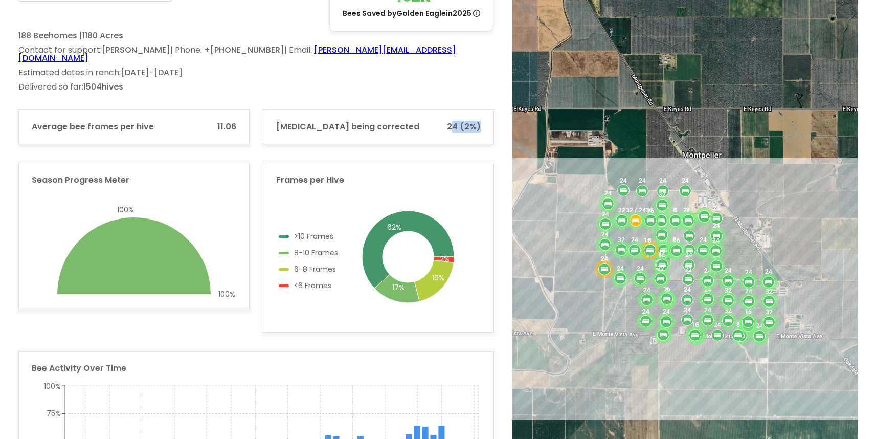
drag, startPoint x: 451, startPoint y: 122, endPoint x: 490, endPoint y: 128, distance: 39.3
click at [490, 128] on div "[MEDICAL_DATA] being corrected 24 (2%)" at bounding box center [378, 126] width 231 height 35
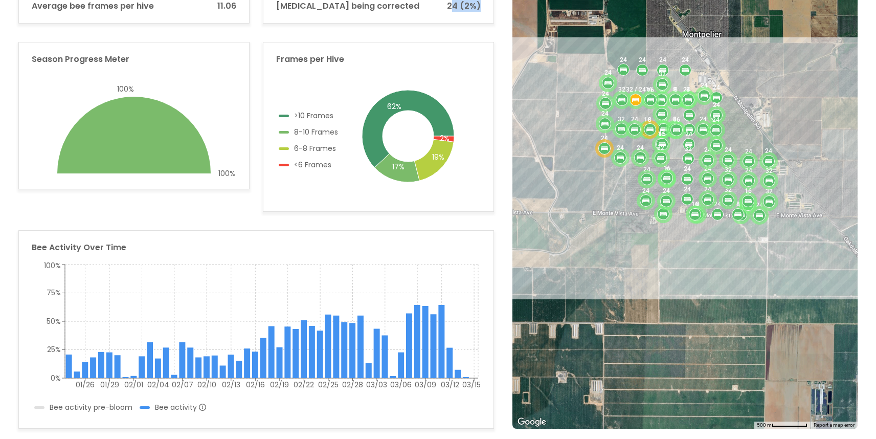
scroll to position [0, 0]
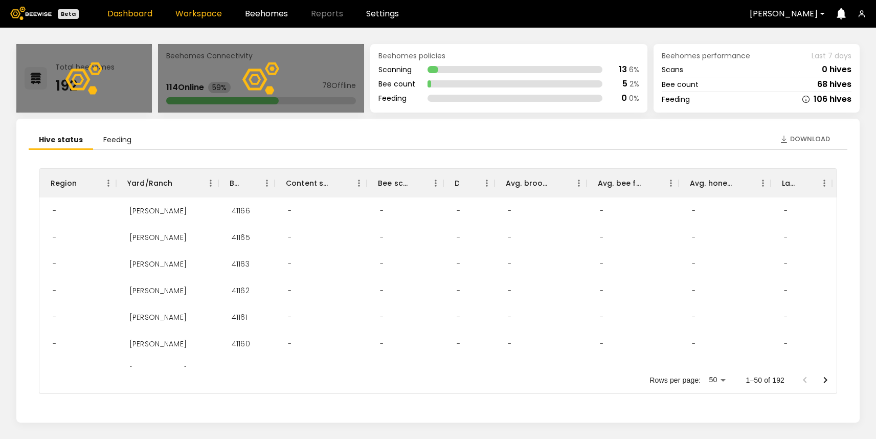
click at [213, 16] on link "Workspace" at bounding box center [198, 14] width 47 height 8
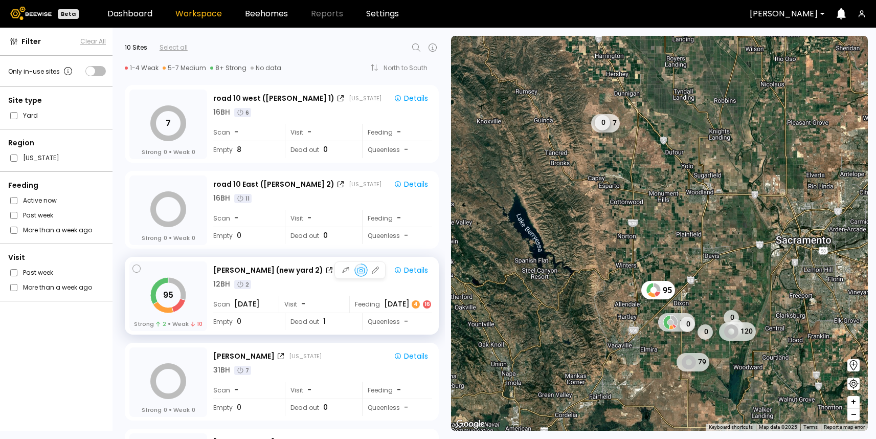
click at [394, 288] on div "12 BH 2" at bounding box center [322, 284] width 219 height 11
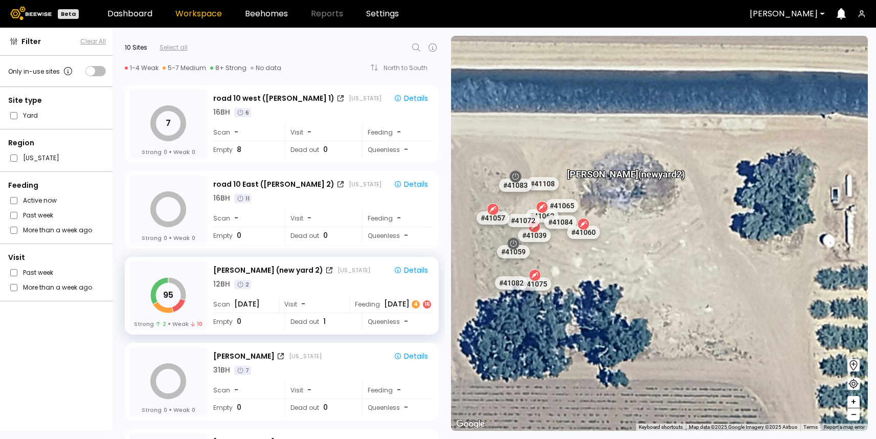
drag, startPoint x: 602, startPoint y: 266, endPoint x: 655, endPoint y: 252, distance: 55.1
click at [656, 252] on div "[PERSON_NAME] (new yard 2) # 41073 # 41101 # 40069 # 40200 # 40113 # 41140 # 40…" at bounding box center [659, 233] width 417 height 395
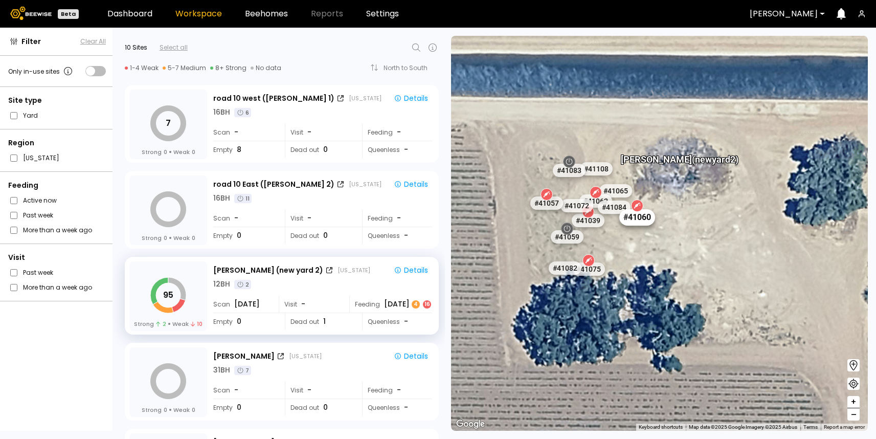
click at [638, 214] on div "# 41060" at bounding box center [637, 217] width 36 height 16
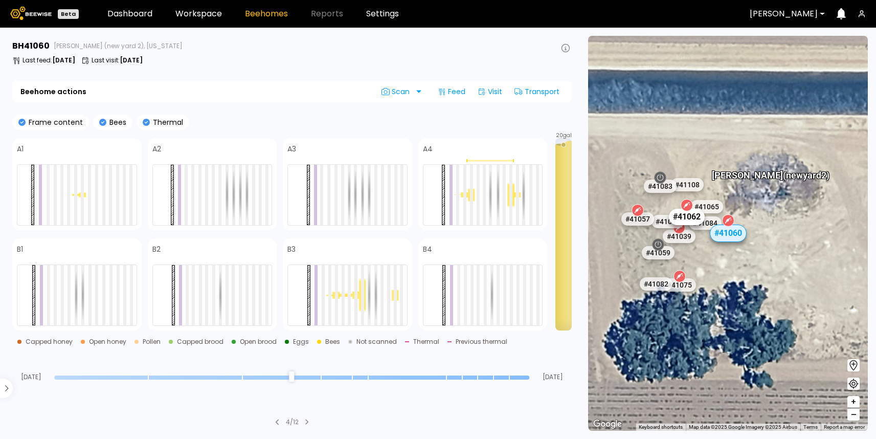
click at [685, 215] on div "# 41062" at bounding box center [687, 217] width 36 height 16
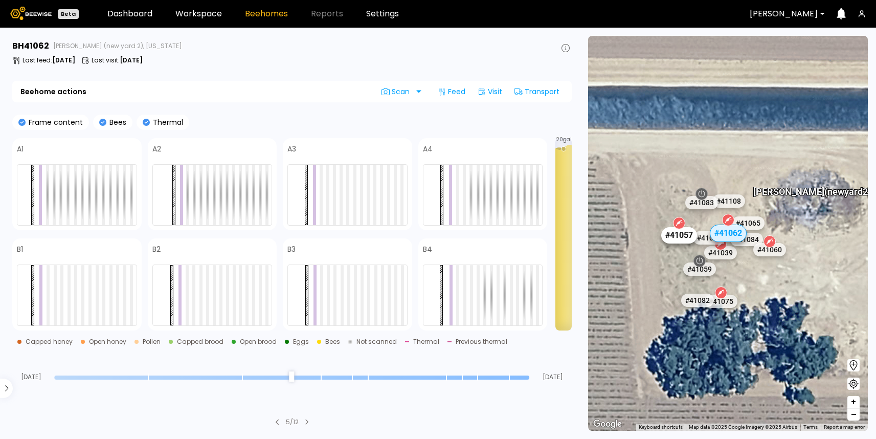
click at [678, 236] on div "# 41057" at bounding box center [678, 235] width 36 height 16
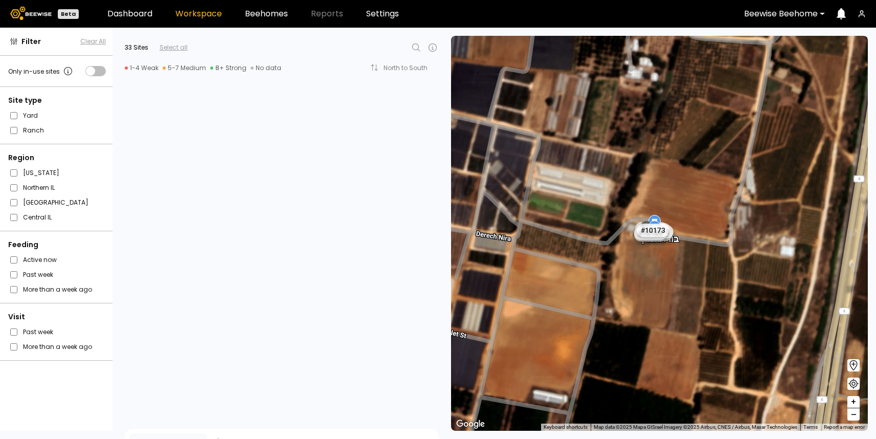
scroll to position [581, 0]
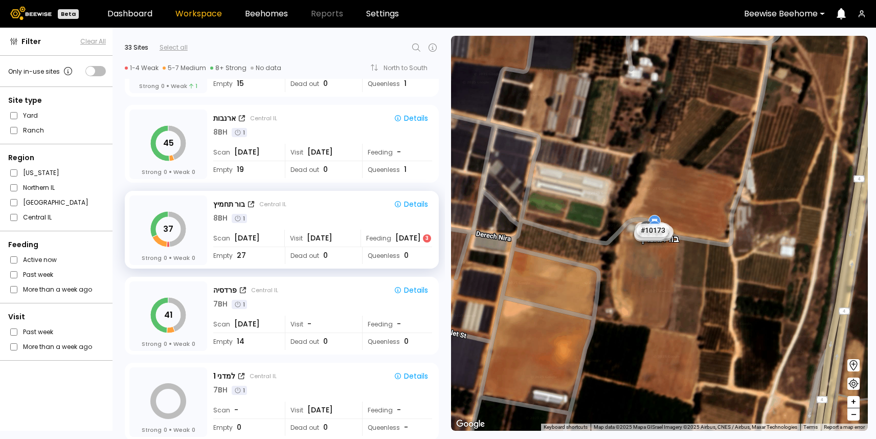
click at [802, 13] on div at bounding box center [781, 13] width 74 height 9
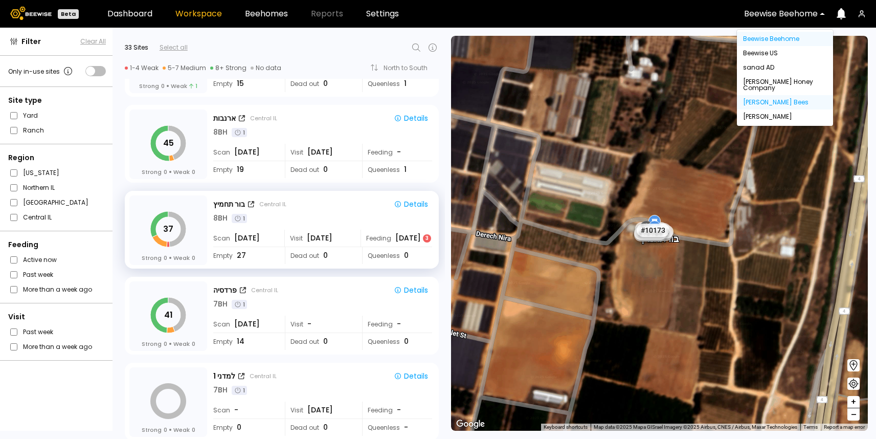
click at [757, 99] on div "[PERSON_NAME] Bees" at bounding box center [785, 102] width 84 height 6
